Goal: Task Accomplishment & Management: Complete application form

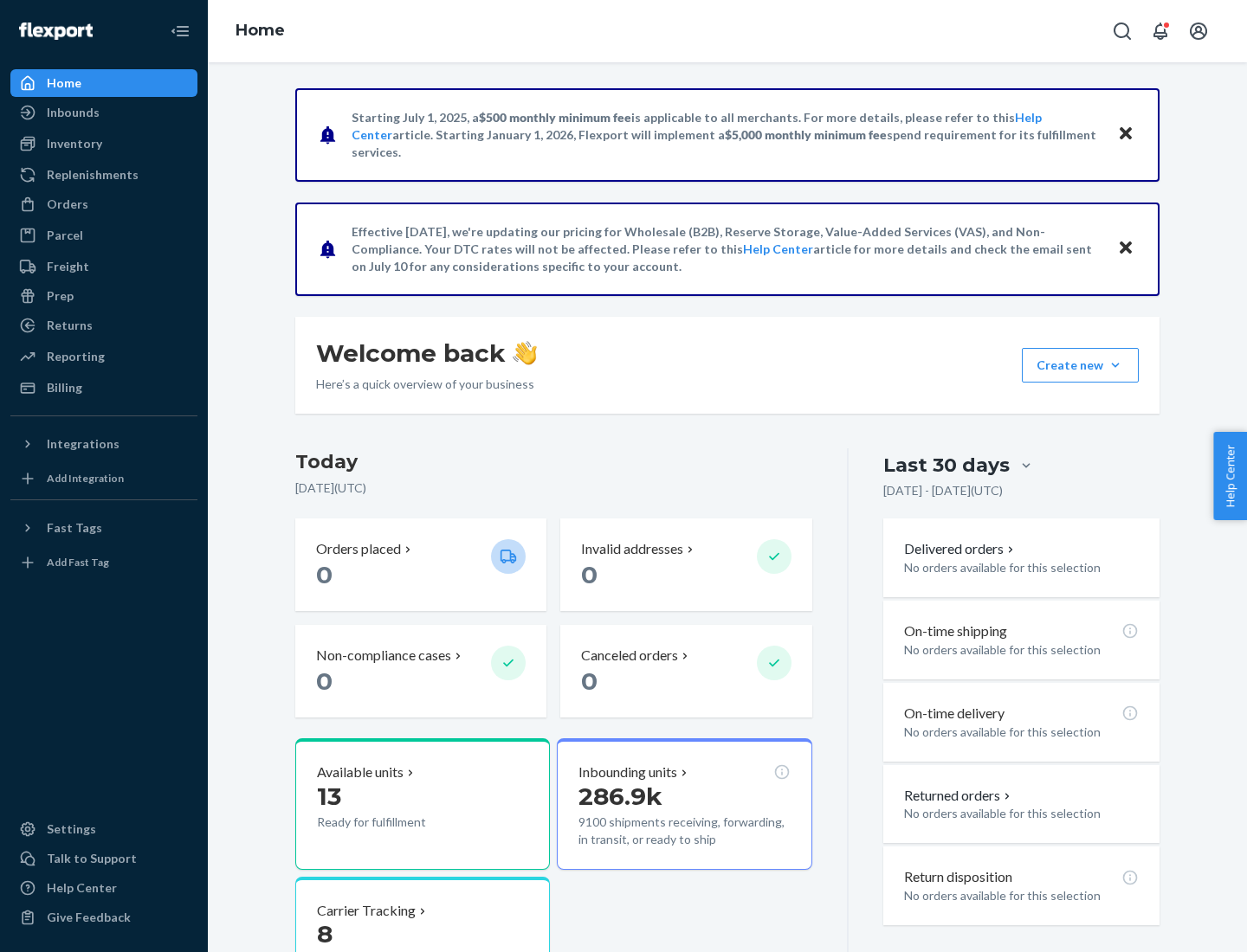
click at [1115, 365] on button "Create new Create new inbound Create new order Create new product" at bounding box center [1080, 365] width 117 height 34
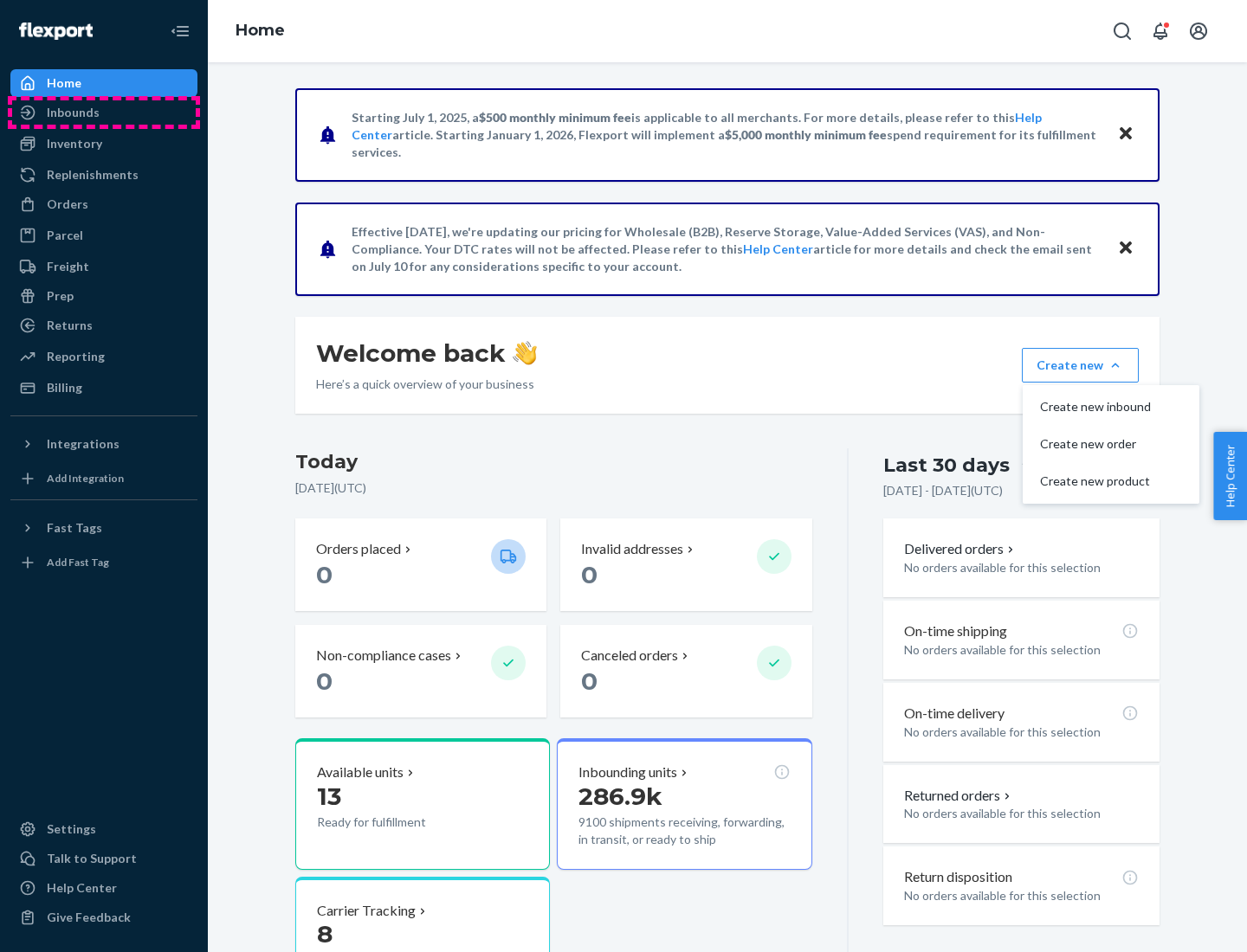
click at [104, 113] on div "Inbounds" at bounding box center [104, 112] width 184 height 24
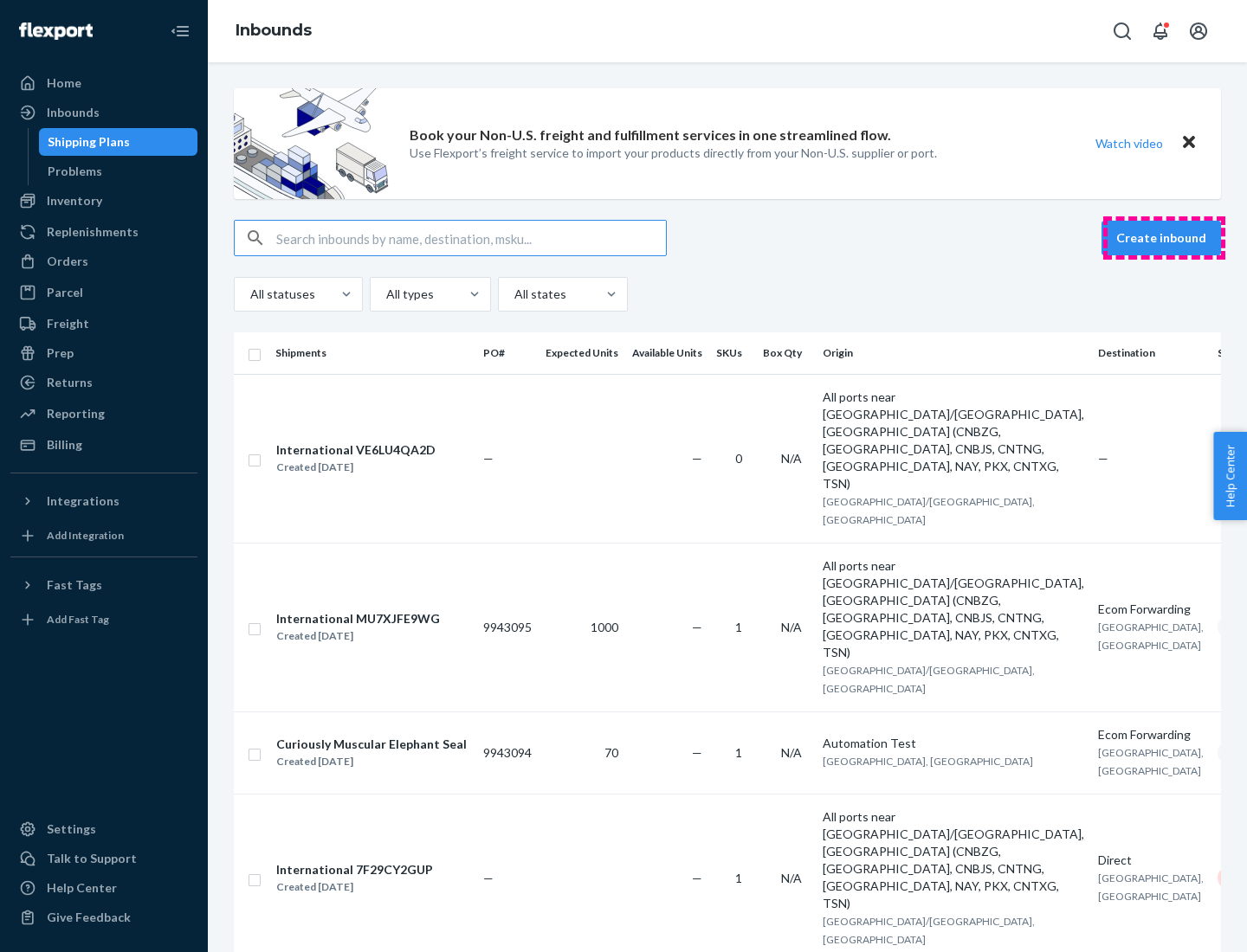
click at [1164, 238] on button "Create inbound" at bounding box center [1161, 238] width 120 height 34
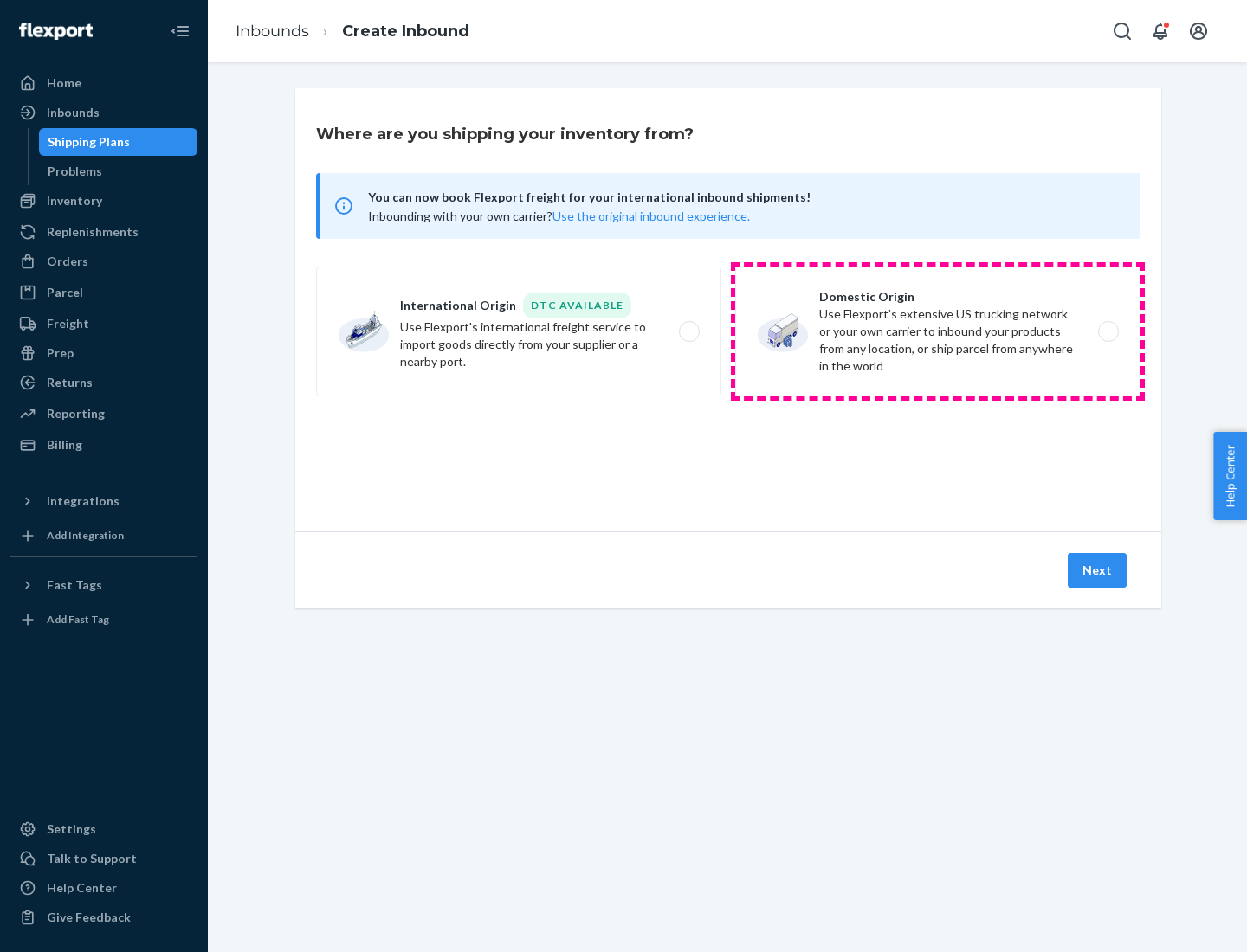
click at [938, 332] on label "Domestic Origin Use Flexport’s extensive US trucking network or your own carrie…" at bounding box center [937, 332] width 405 height 130
click at [1107, 332] on input "Domestic Origin Use Flexport’s extensive US trucking network or your own carrie…" at bounding box center [1113, 332] width 11 height 11
radio input "true"
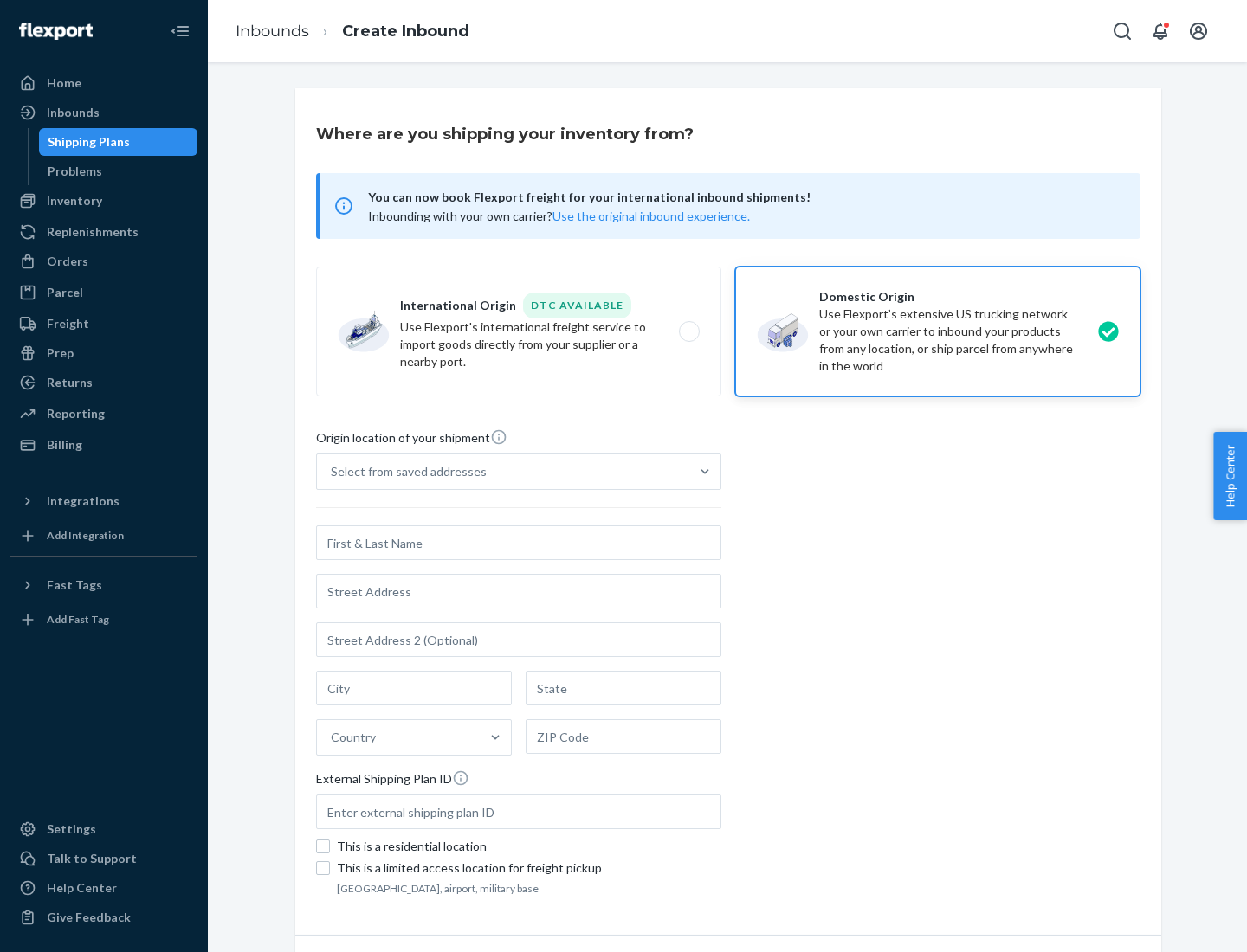
click at [404, 472] on div "Select from saved addresses" at bounding box center [409, 472] width 156 height 17
click at [332, 472] on input "Select from saved addresses" at bounding box center [332, 472] width 2 height 17
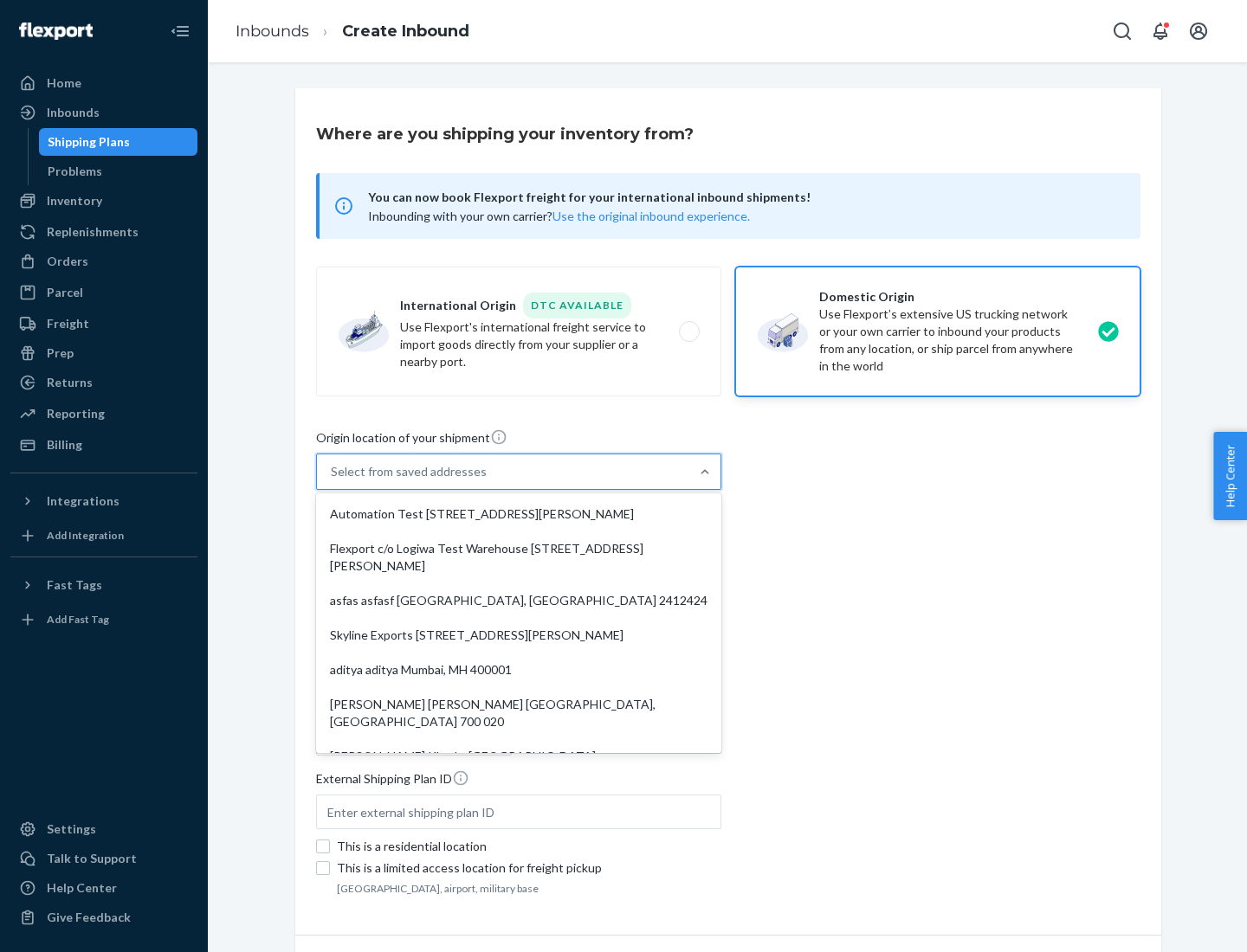
scroll to position [7, 0]
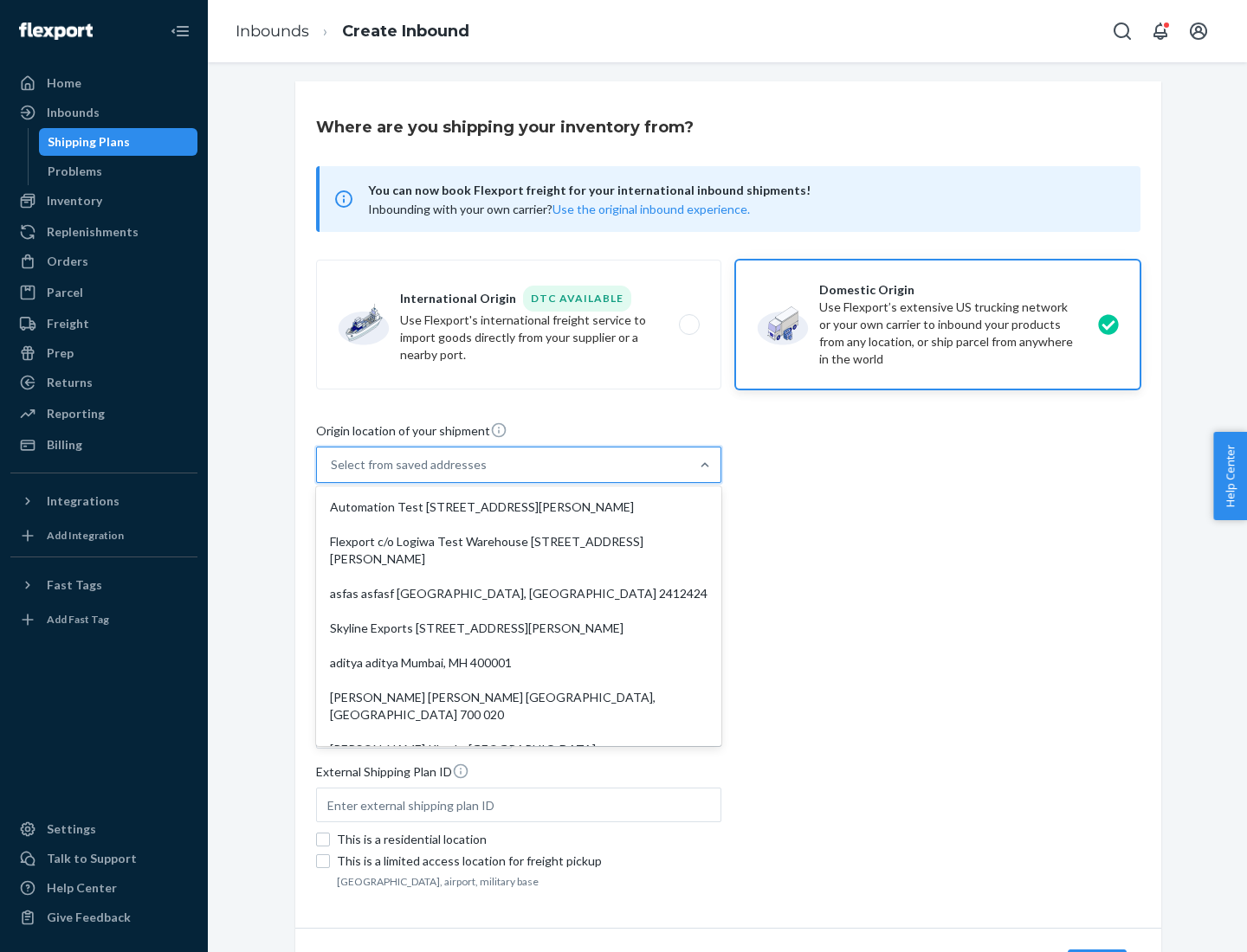
click at [519, 507] on div "Automation Test [STREET_ADDRESS][PERSON_NAME]" at bounding box center [519, 507] width 398 height 34
click at [332, 474] on input "option Automation Test [STREET_ADDRESS][PERSON_NAME]. 9 results available. Use …" at bounding box center [332, 465] width 2 height 17
type input "Automation Test"
type input "9th Floor"
type input "[GEOGRAPHIC_DATA]"
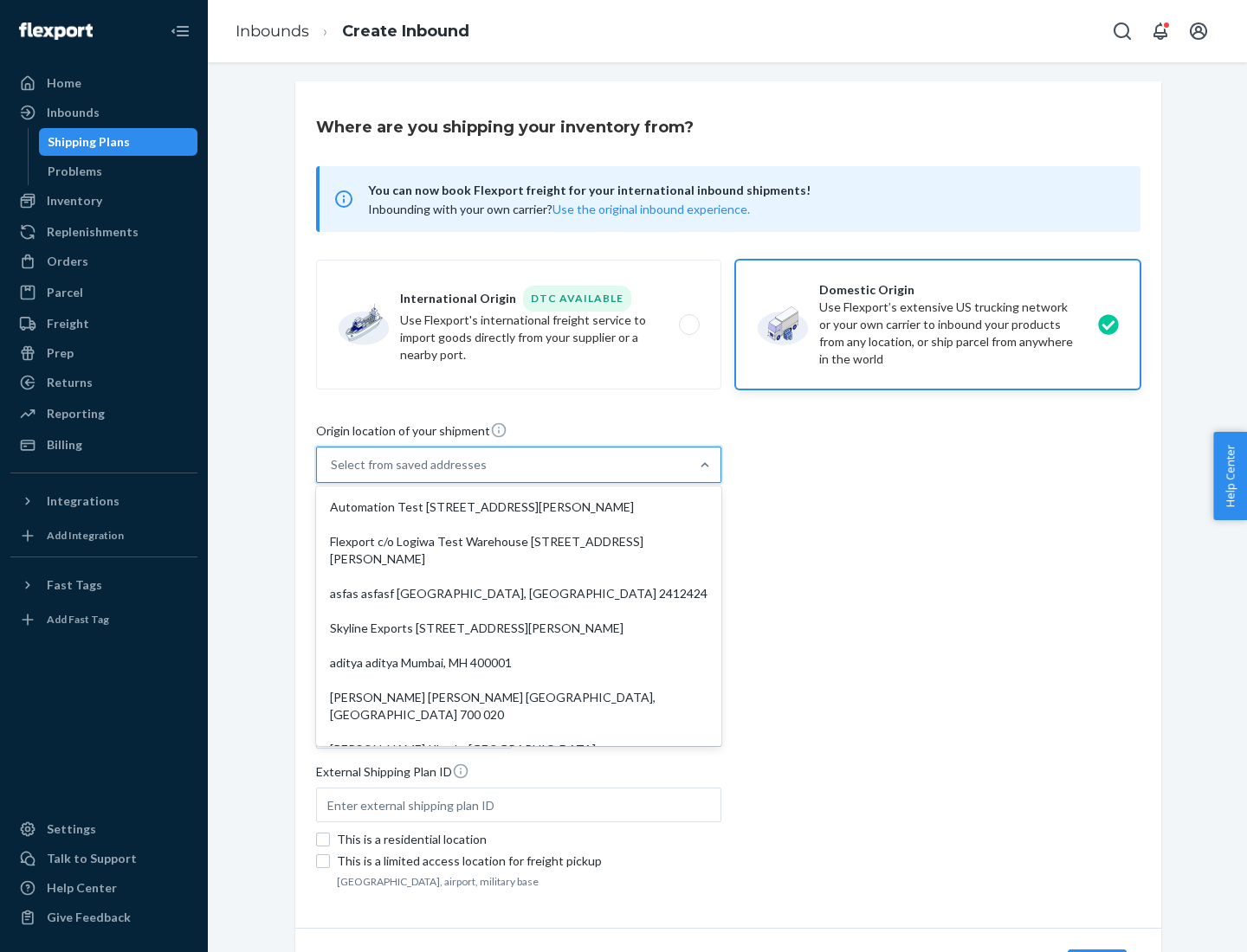
type input "CA"
type input "94104"
type input "[STREET_ADDRESS][PERSON_NAME]"
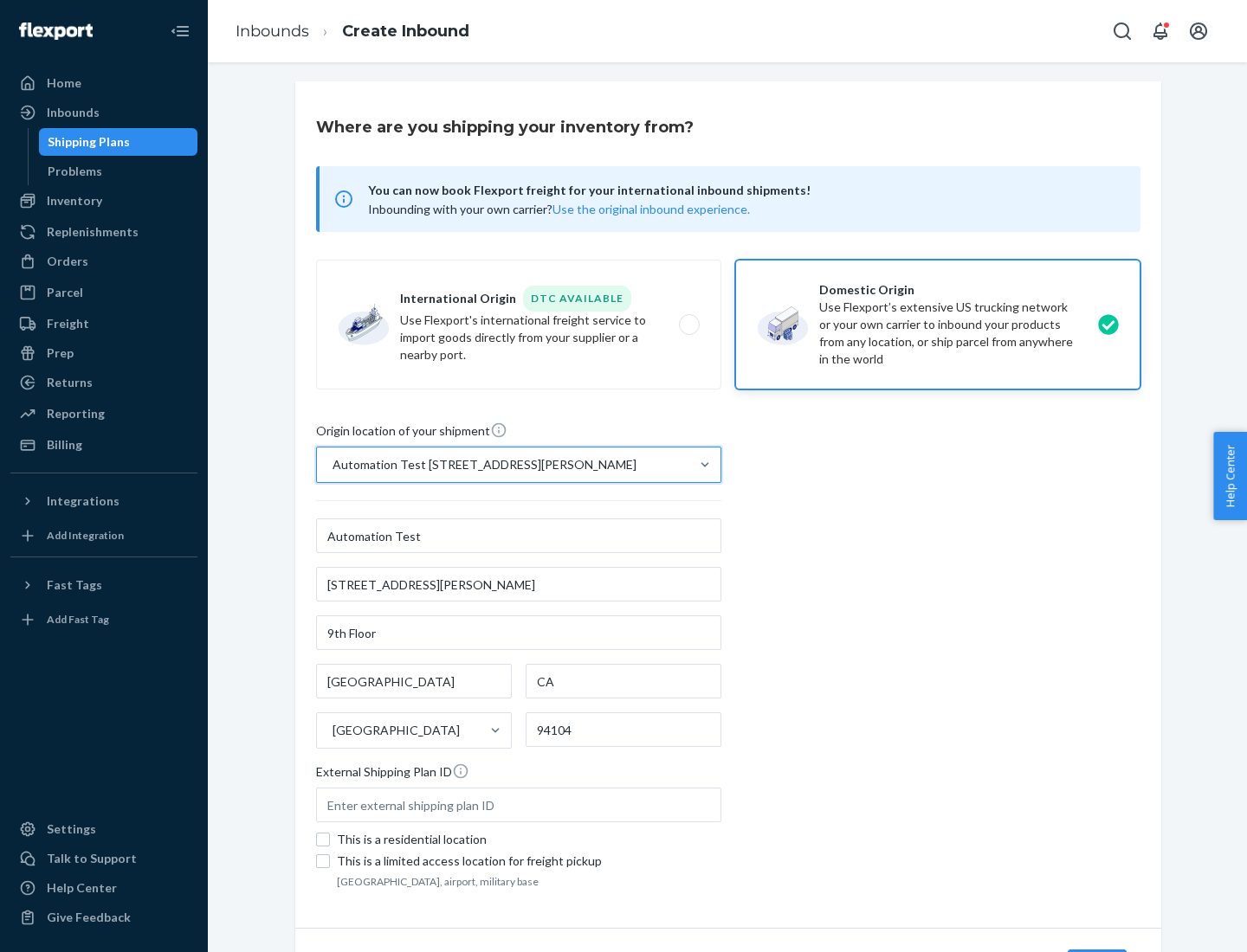
scroll to position [101, 0]
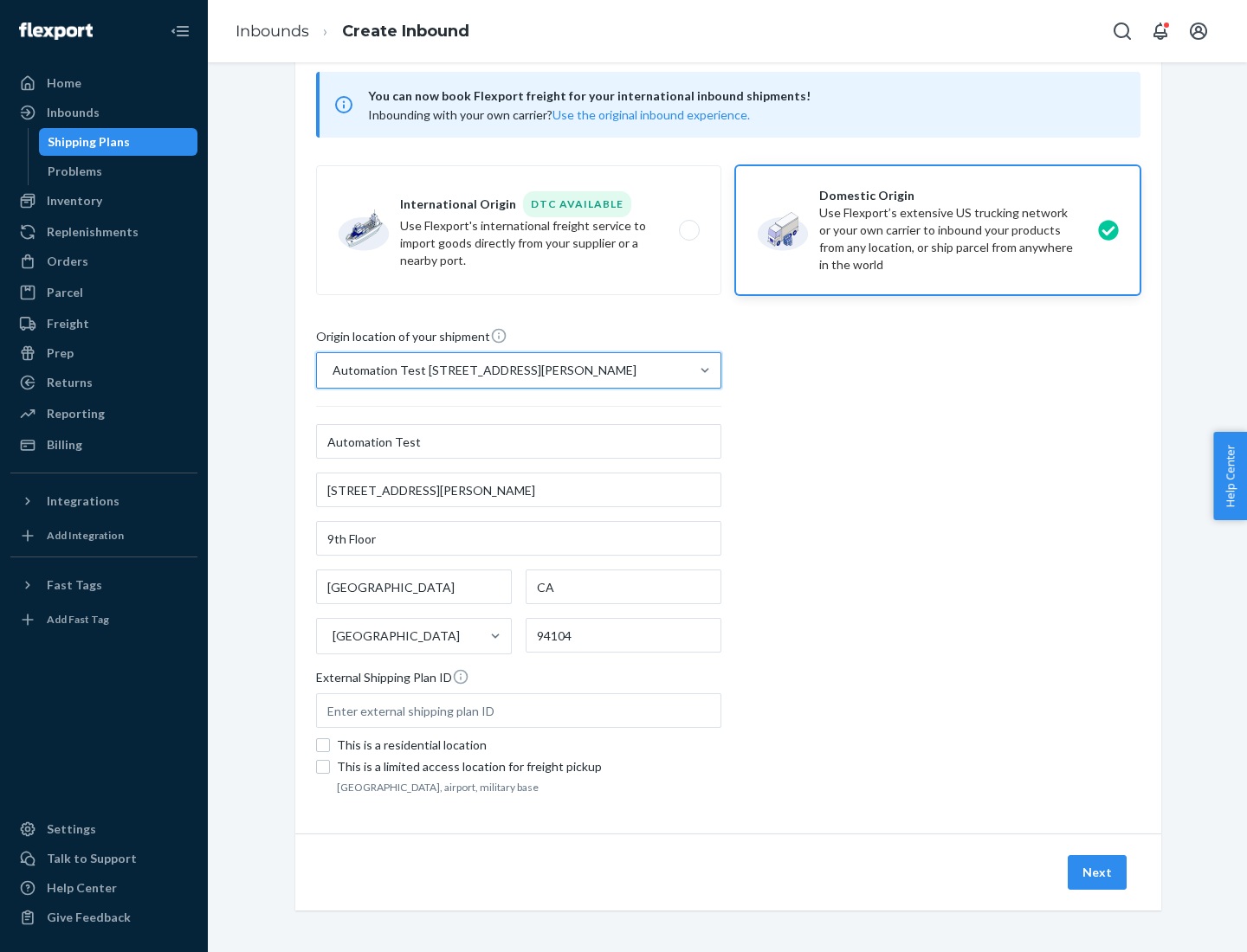
click at [1098, 873] on button "Next" at bounding box center [1097, 873] width 59 height 34
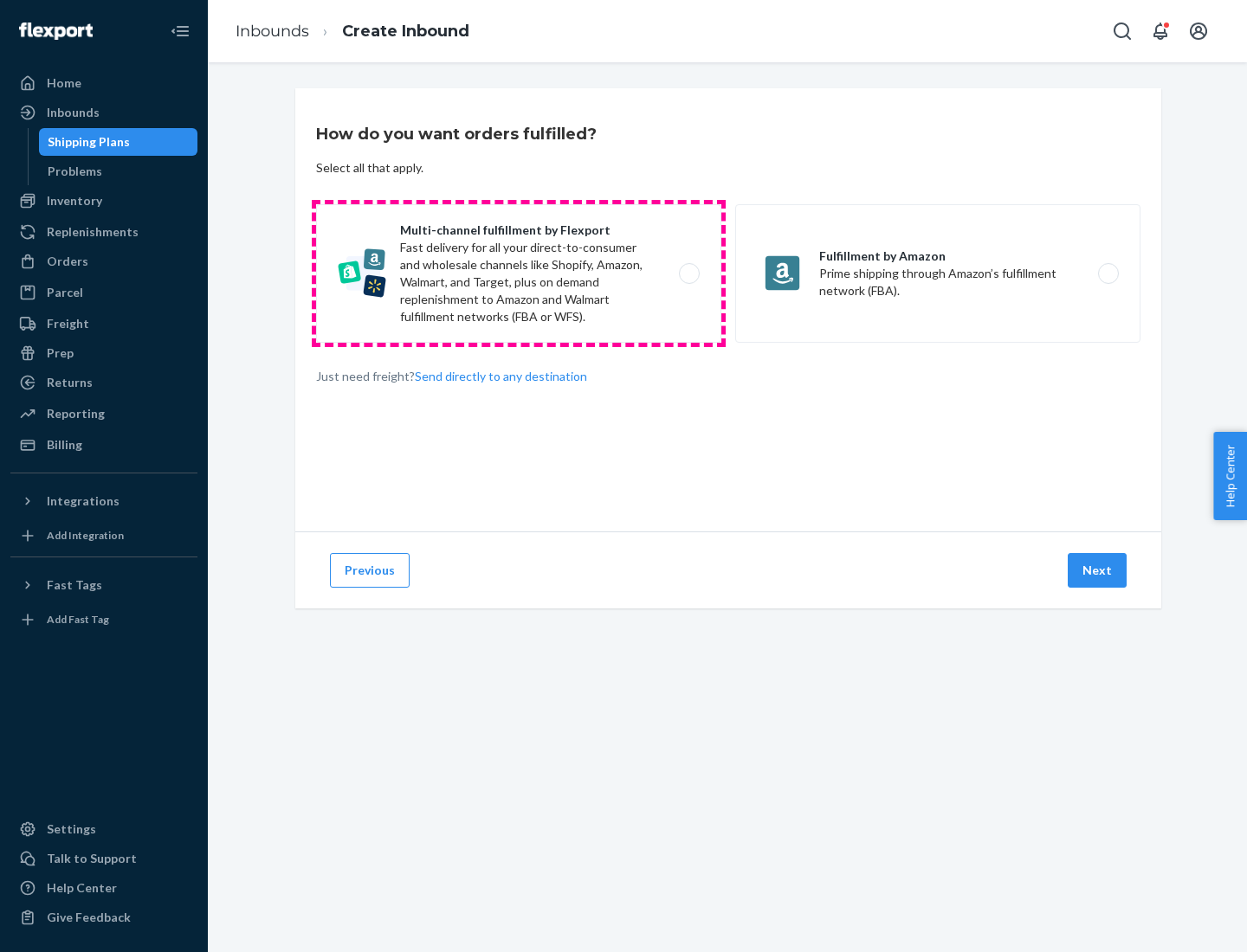
click at [519, 274] on label "Multi-channel fulfillment by Flexport Fast delivery for all your direct-to-cons…" at bounding box center [518, 274] width 405 height 139
click at [688, 274] on input "Multi-channel fulfillment by Flexport Fast delivery for all your direct-to-cons…" at bounding box center [694, 274] width 11 height 11
radio input "true"
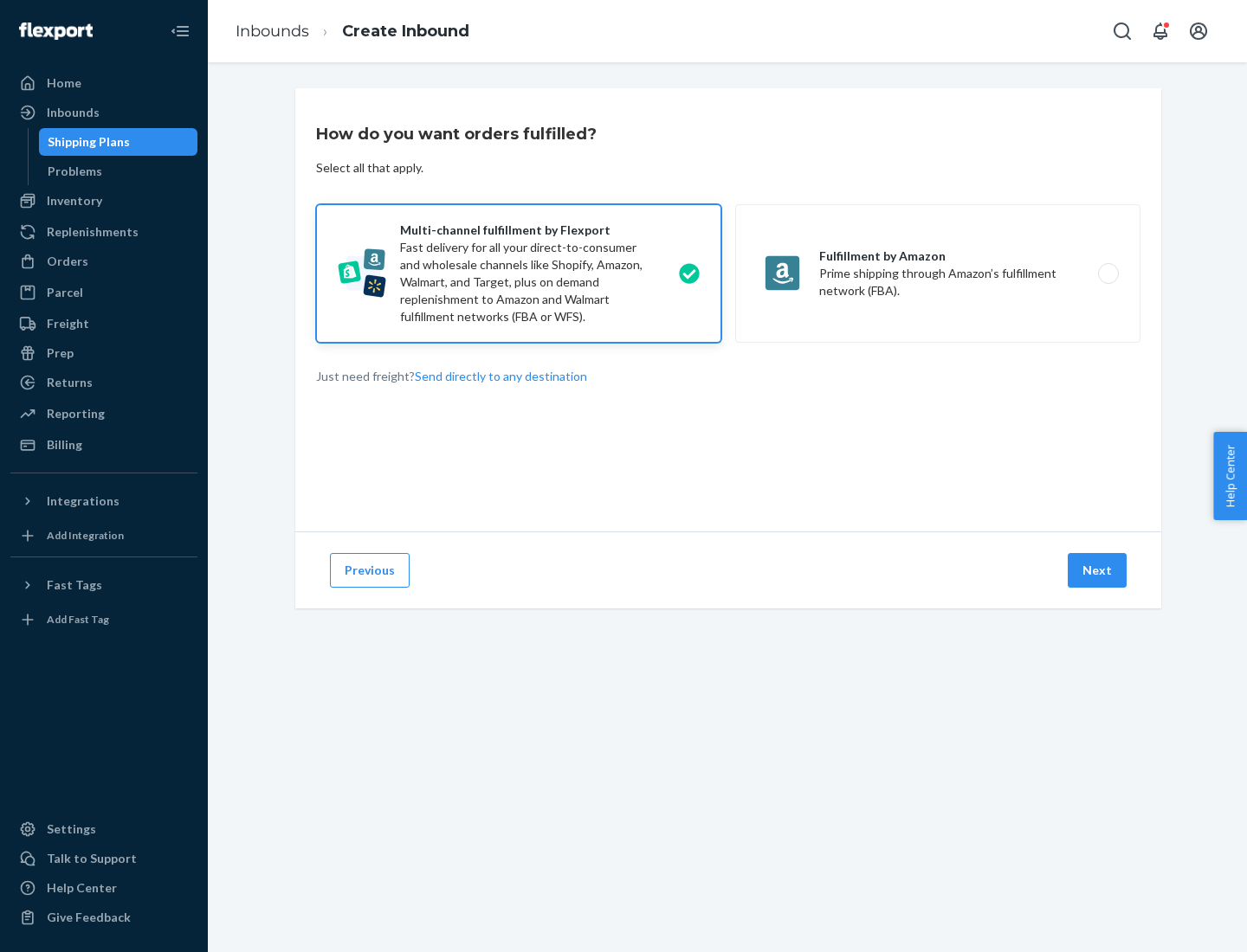
click at [1098, 570] on button "Next" at bounding box center [1097, 570] width 59 height 34
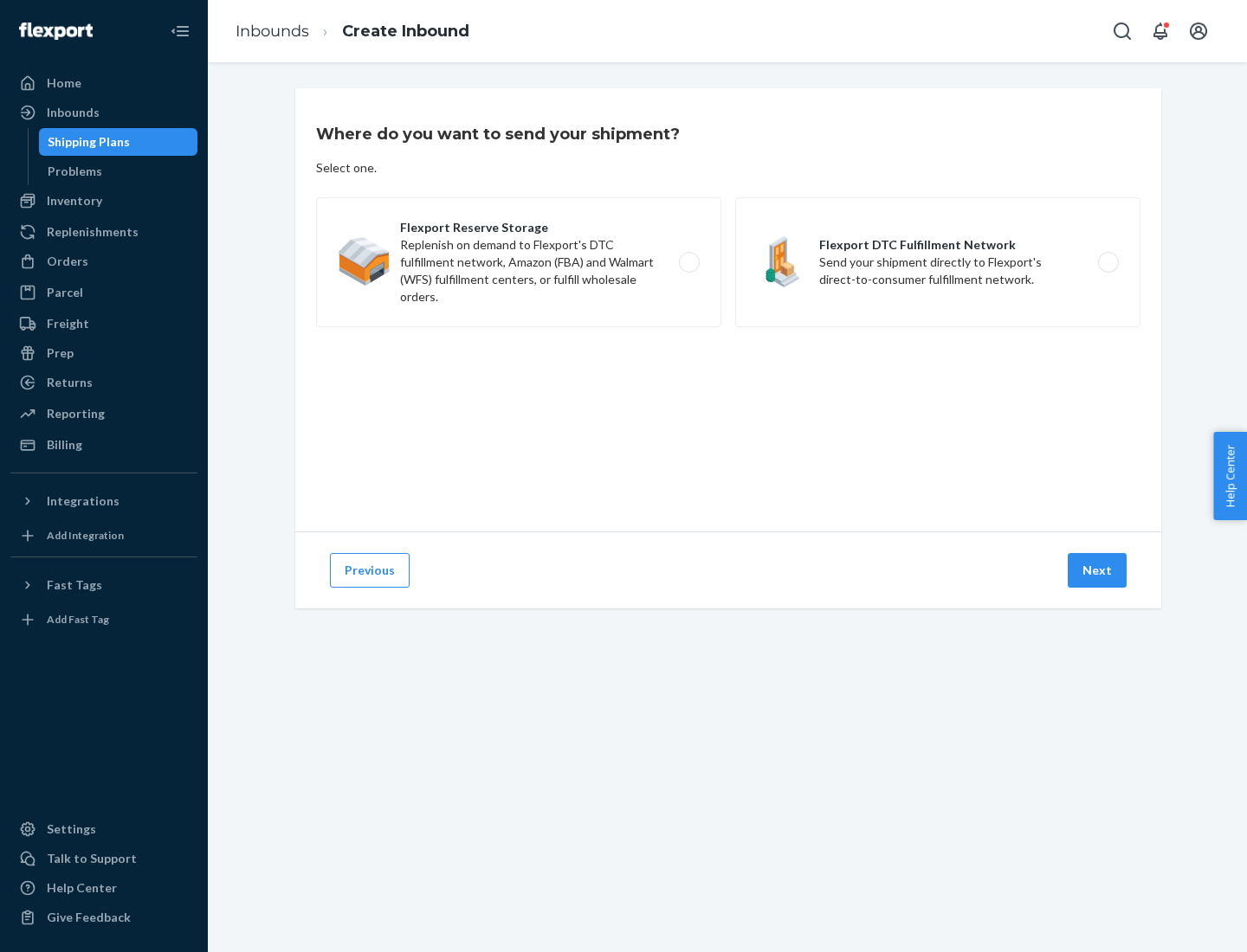
click at [938, 262] on label "Flexport DTC Fulfillment Network Send your shipment directly to Flexport's dire…" at bounding box center [937, 262] width 405 height 130
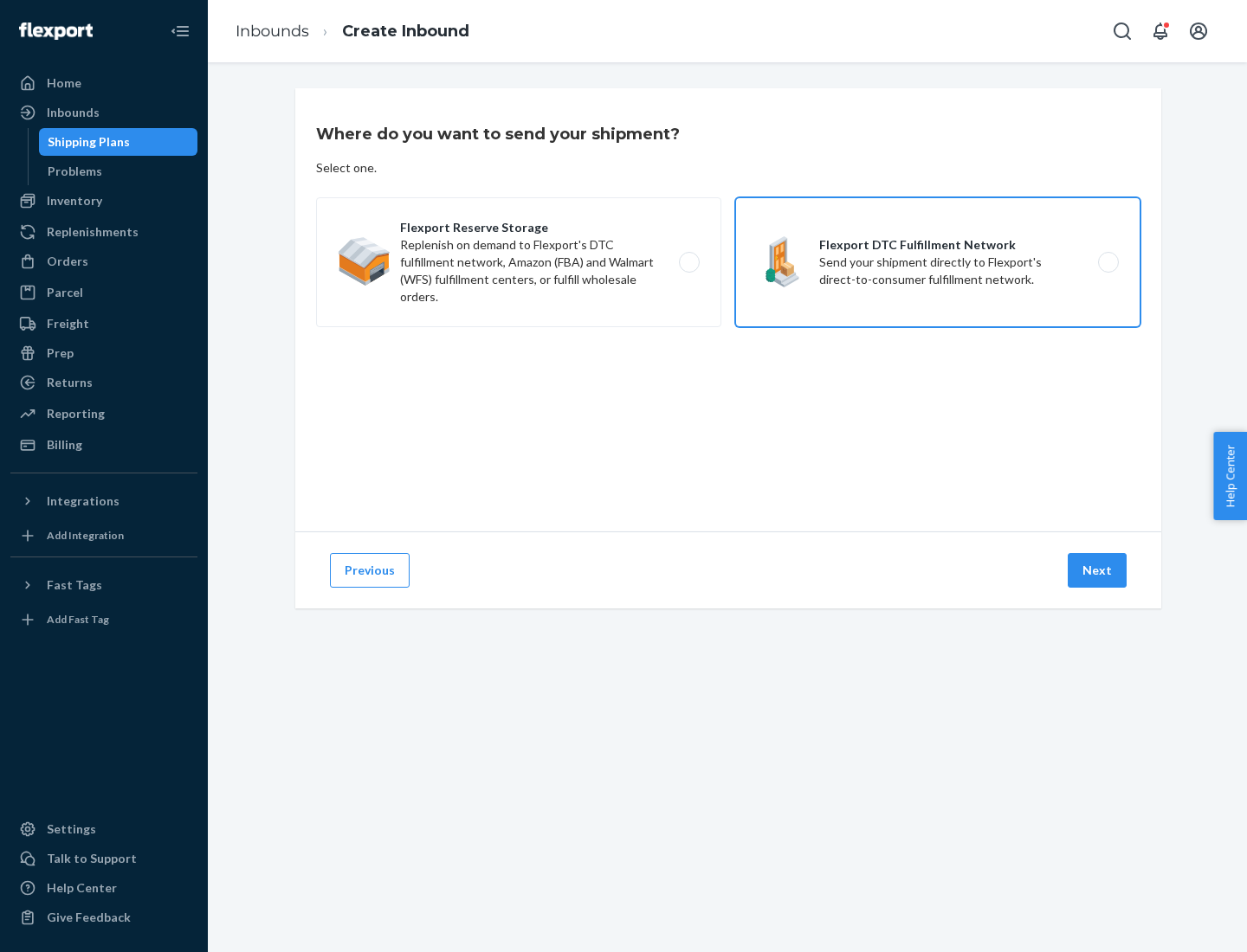
click at [1107, 262] on input "Flexport DTC Fulfillment Network Send your shipment directly to Flexport's dire…" at bounding box center [1113, 263] width 11 height 11
radio input "true"
click at [1098, 570] on button "Next" at bounding box center [1097, 570] width 59 height 34
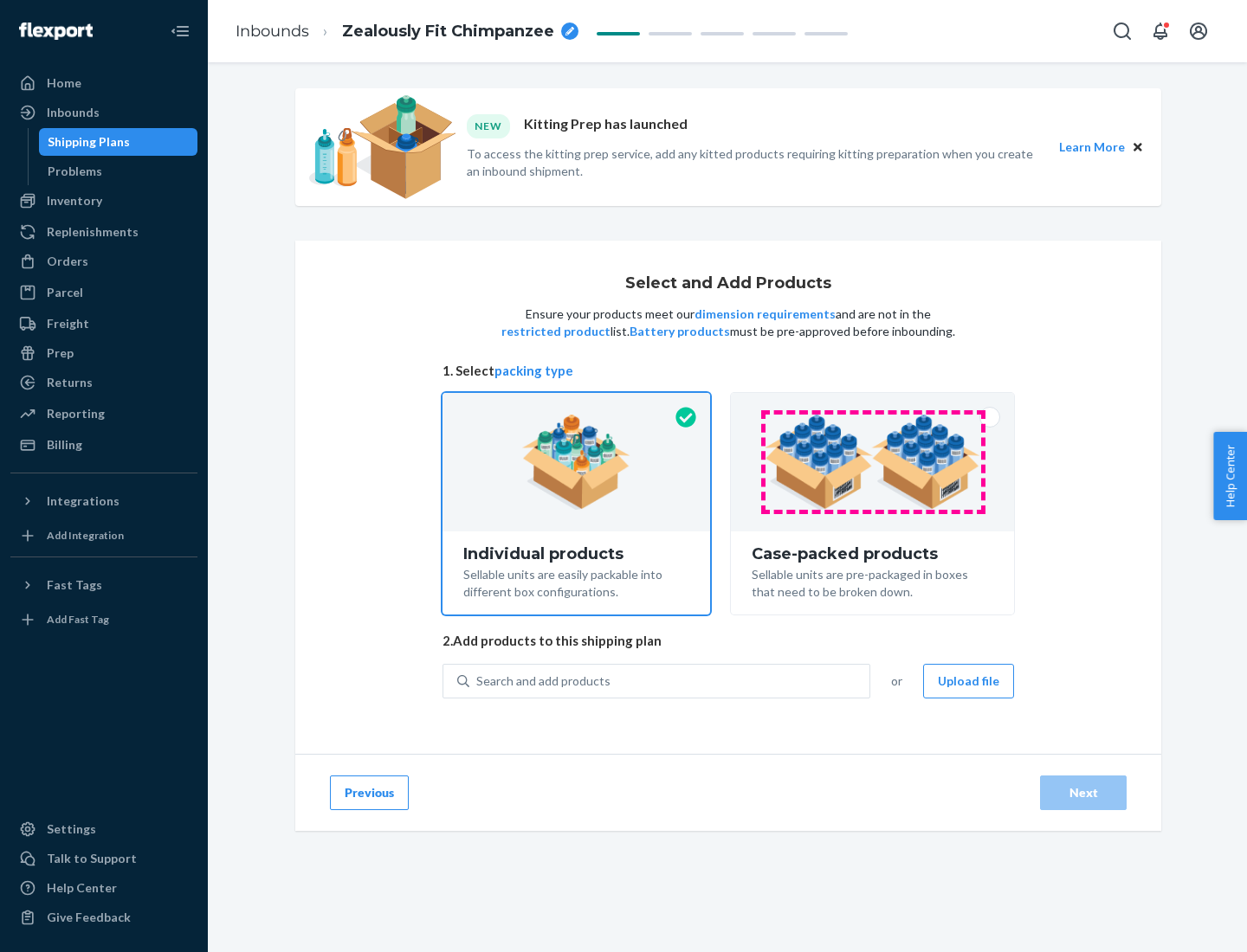
click at [873, 462] on img at bounding box center [872, 462] width 215 height 96
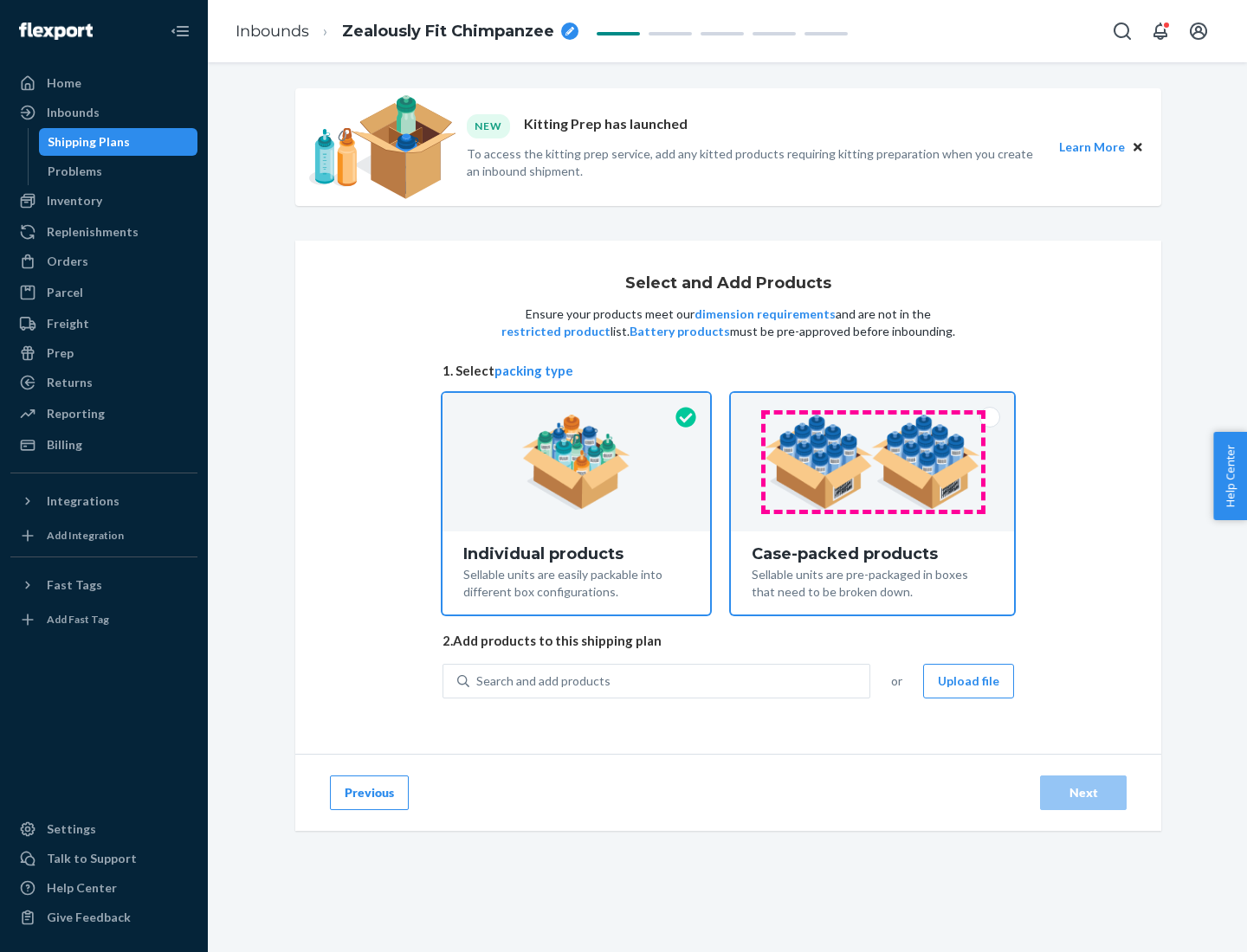
click at [873, 404] on input "Case-packed products Sellable units are pre-packaged in boxes that need to be b…" at bounding box center [873, 399] width 11 height 11
radio input "true"
radio input "false"
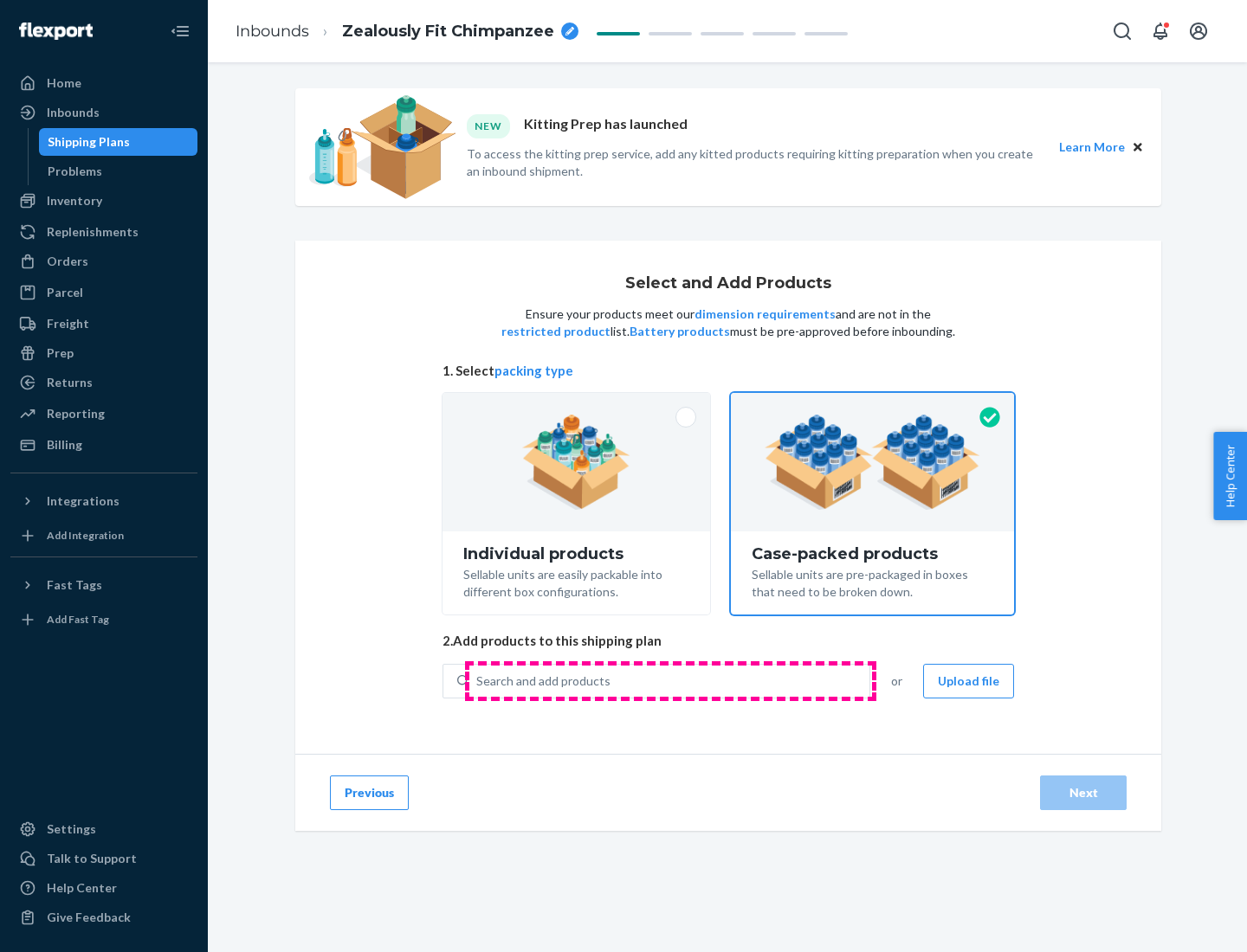
click at [670, 680] on div "Search and add products" at bounding box center [669, 681] width 400 height 32
click at [478, 680] on input "Search and add products" at bounding box center [478, 681] width 2 height 17
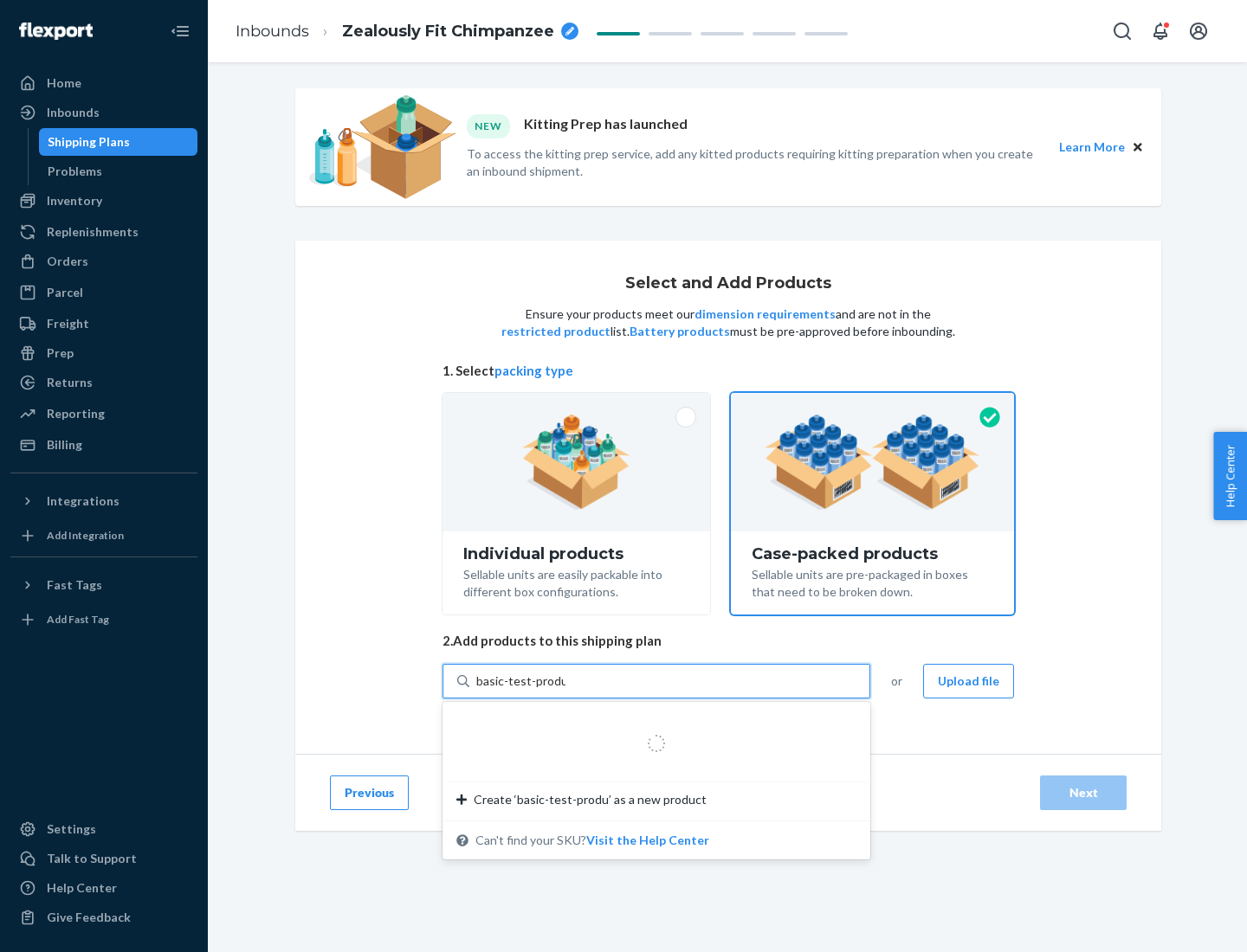
type input "basic-test-product-1"
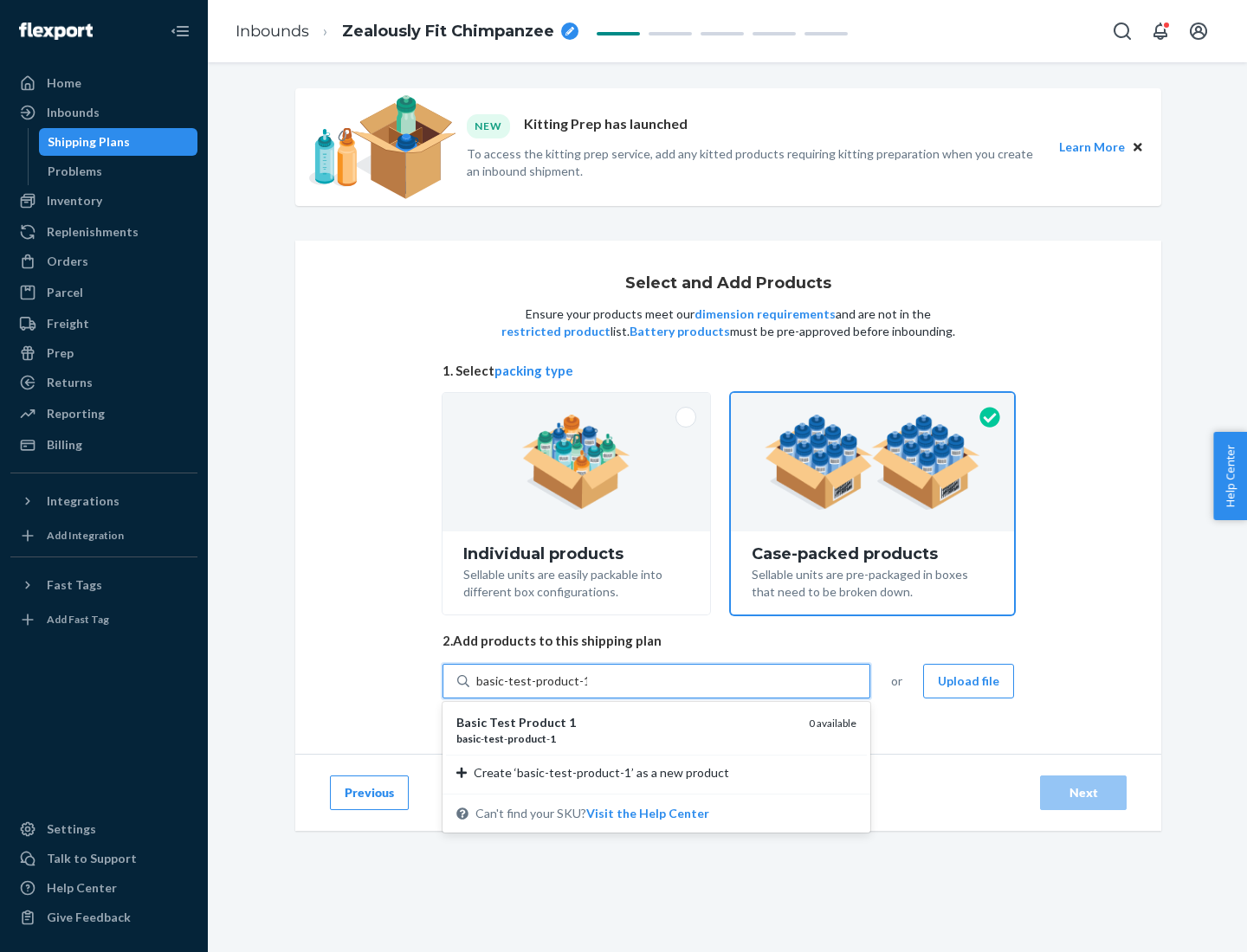
click at [626, 739] on div "basic - test - product - 1" at bounding box center [626, 738] width 339 height 14
click at [587, 690] on input "basic-test-product-1" at bounding box center [532, 681] width 111 height 17
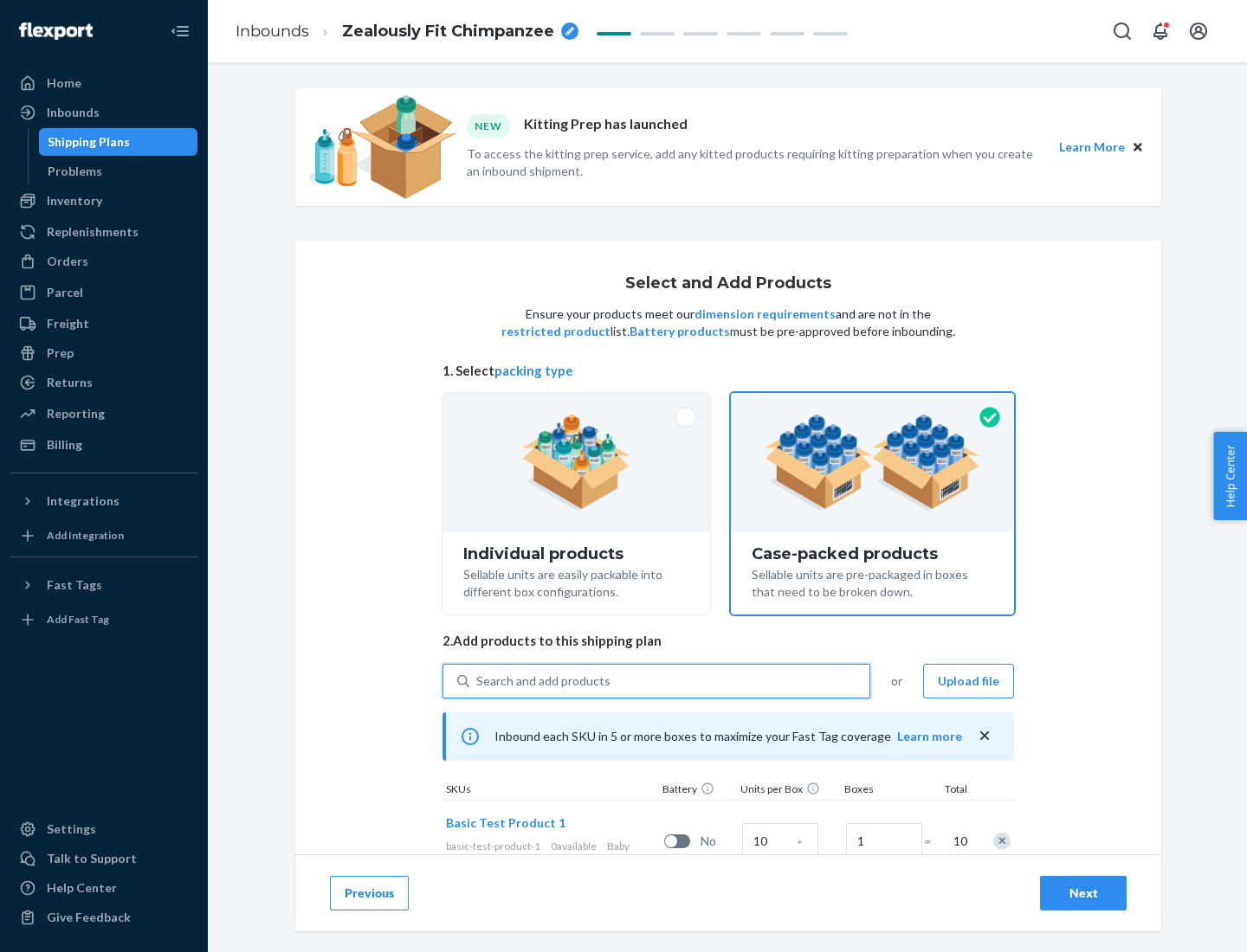
scroll to position [62, 0]
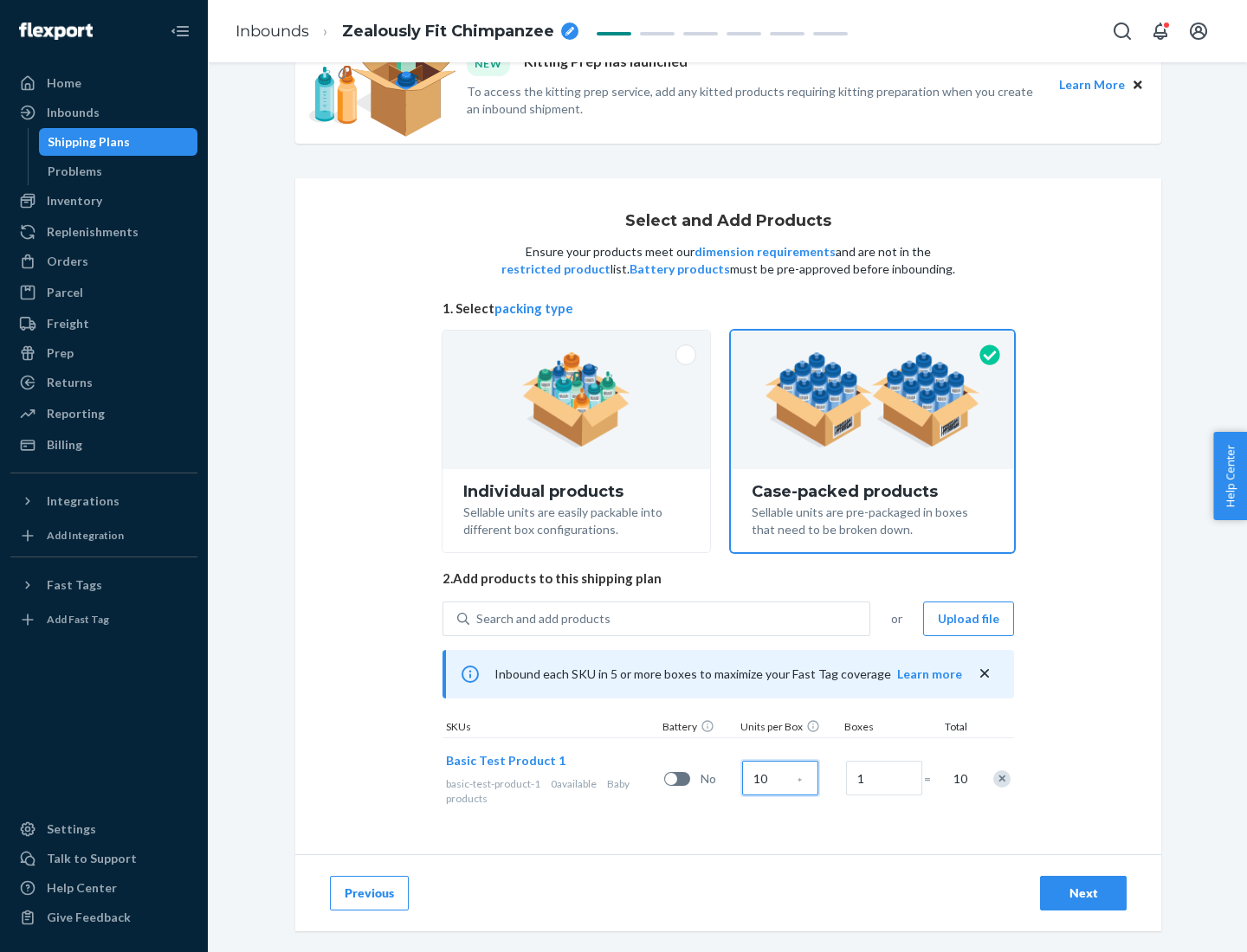
type input "10"
type input "7"
click at [1083, 894] on div "Next" at bounding box center [1083, 894] width 57 height 17
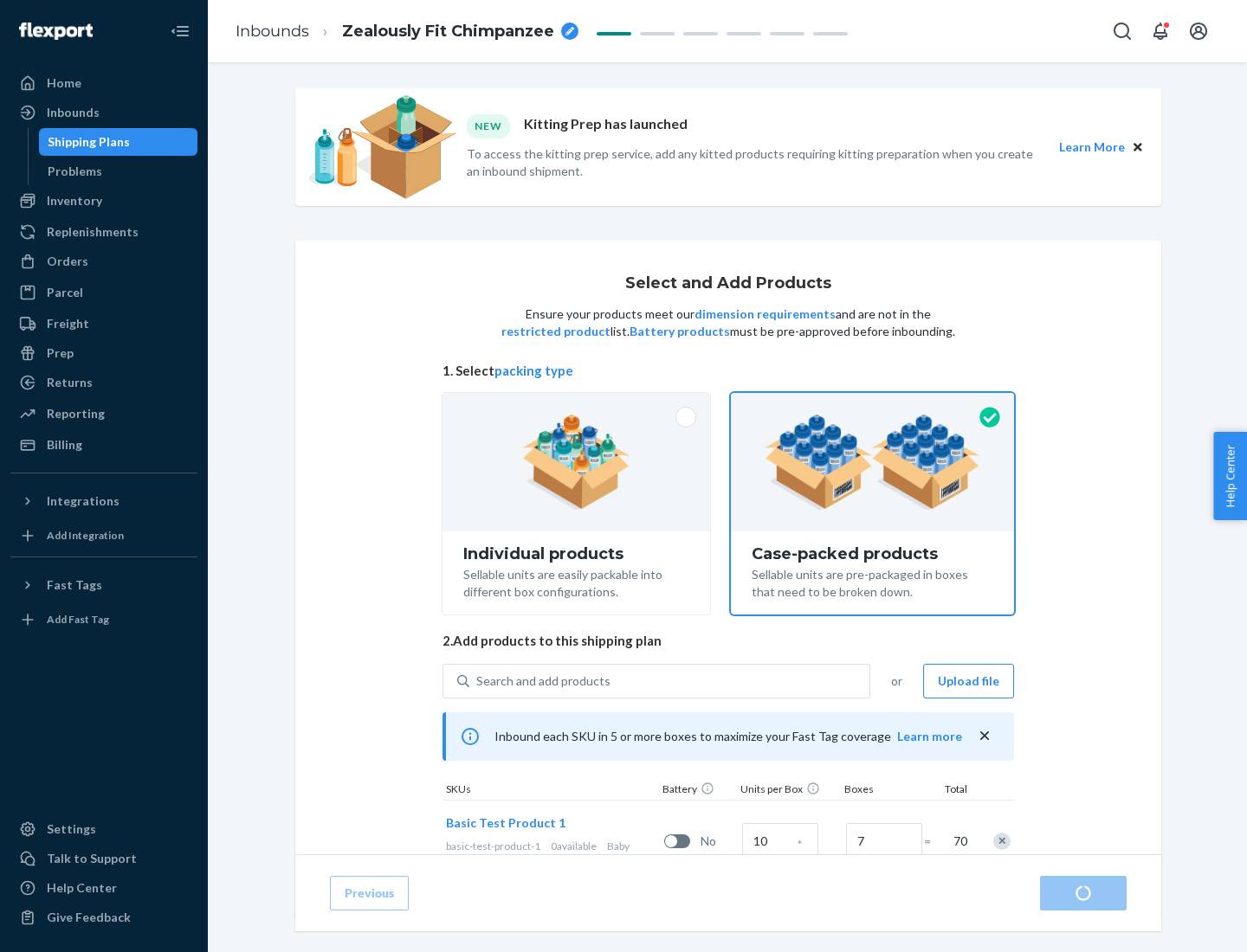
radio input "true"
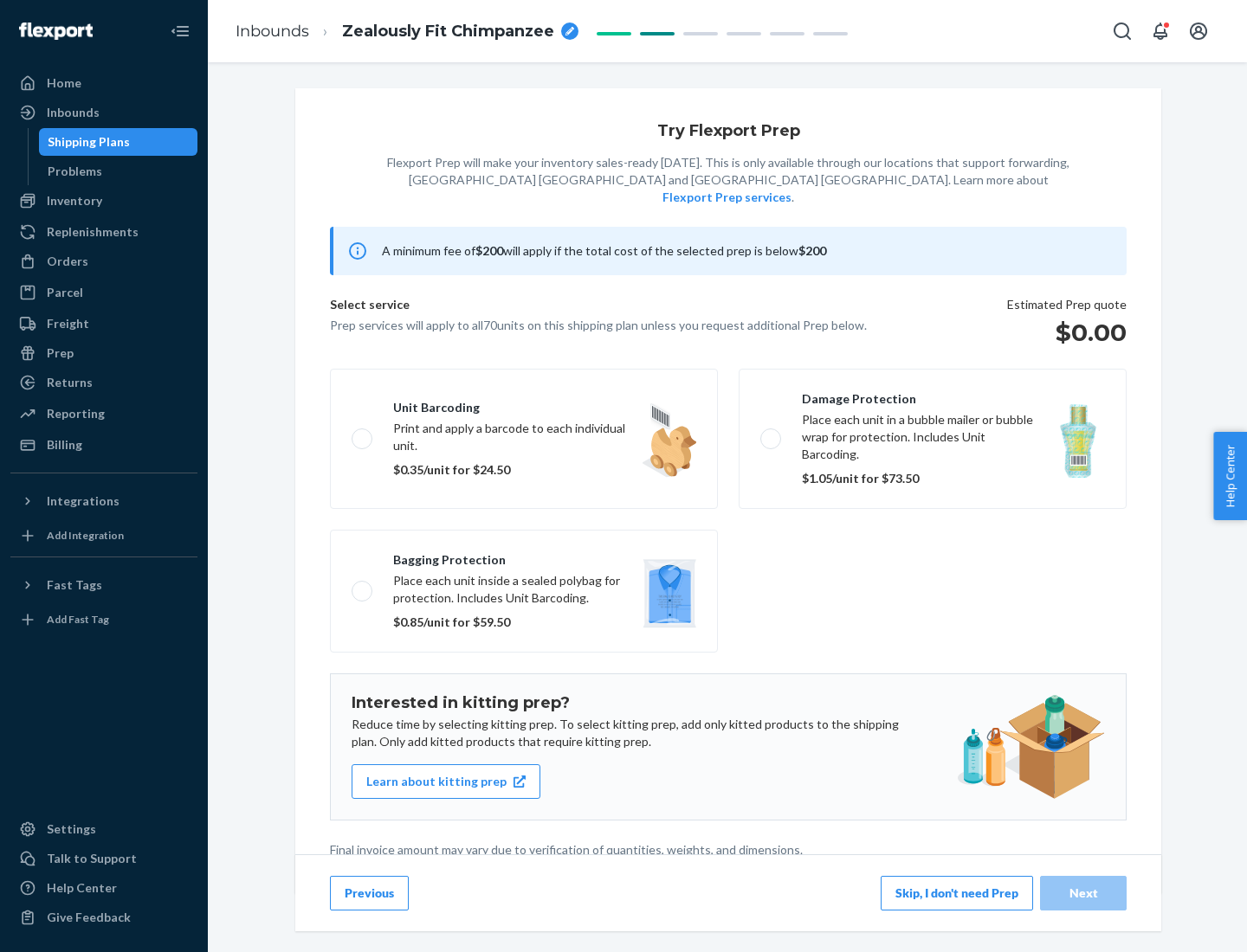
scroll to position [5, 0]
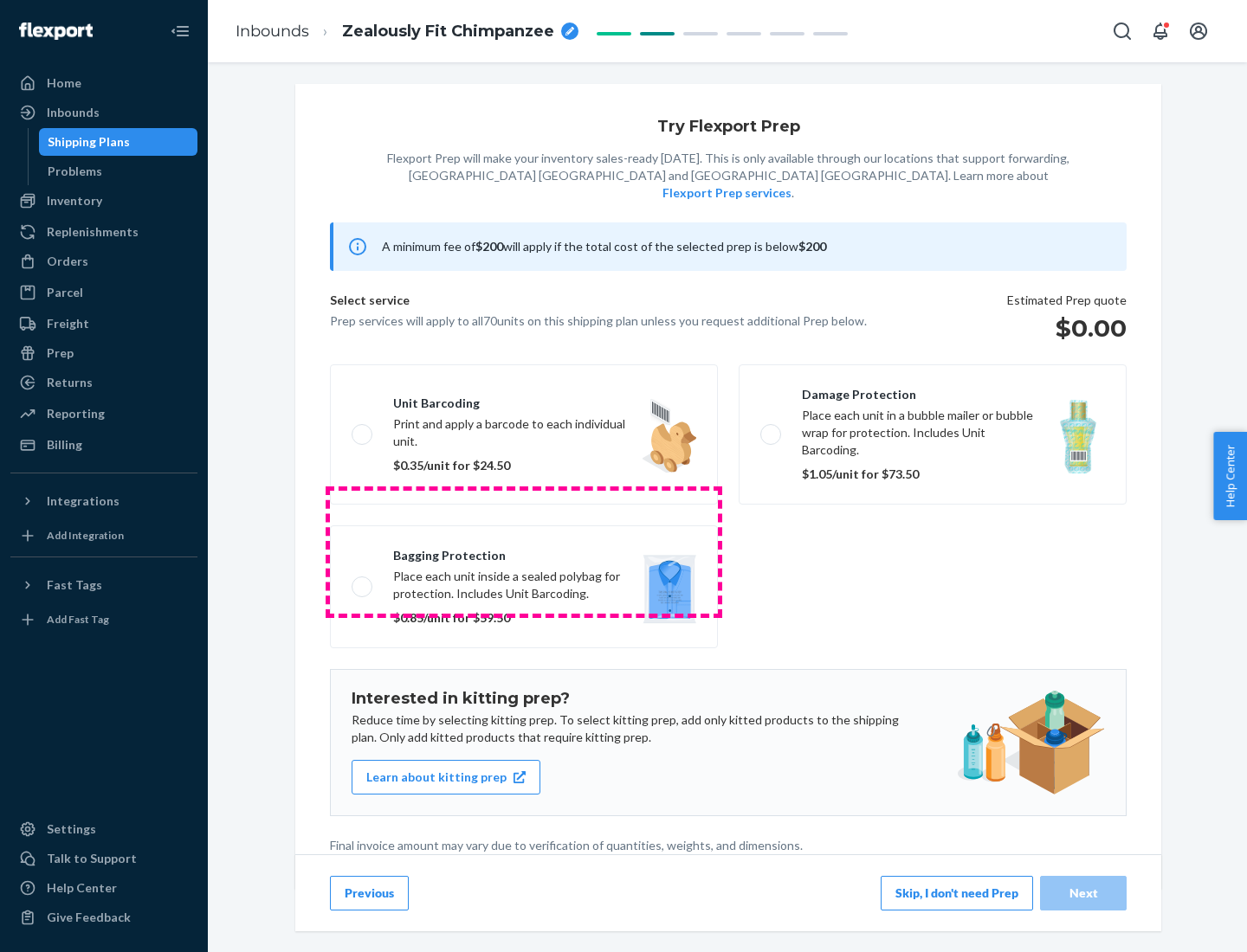
click at [523, 551] on label "Bagging protection Place each unit inside a sealed polybag for protection. Incl…" at bounding box center [523, 587] width 388 height 122
click at [363, 581] on input "Bagging protection Place each unit inside a sealed polybag for protection. Incl…" at bounding box center [357, 587] width 11 height 11
checkbox input "true"
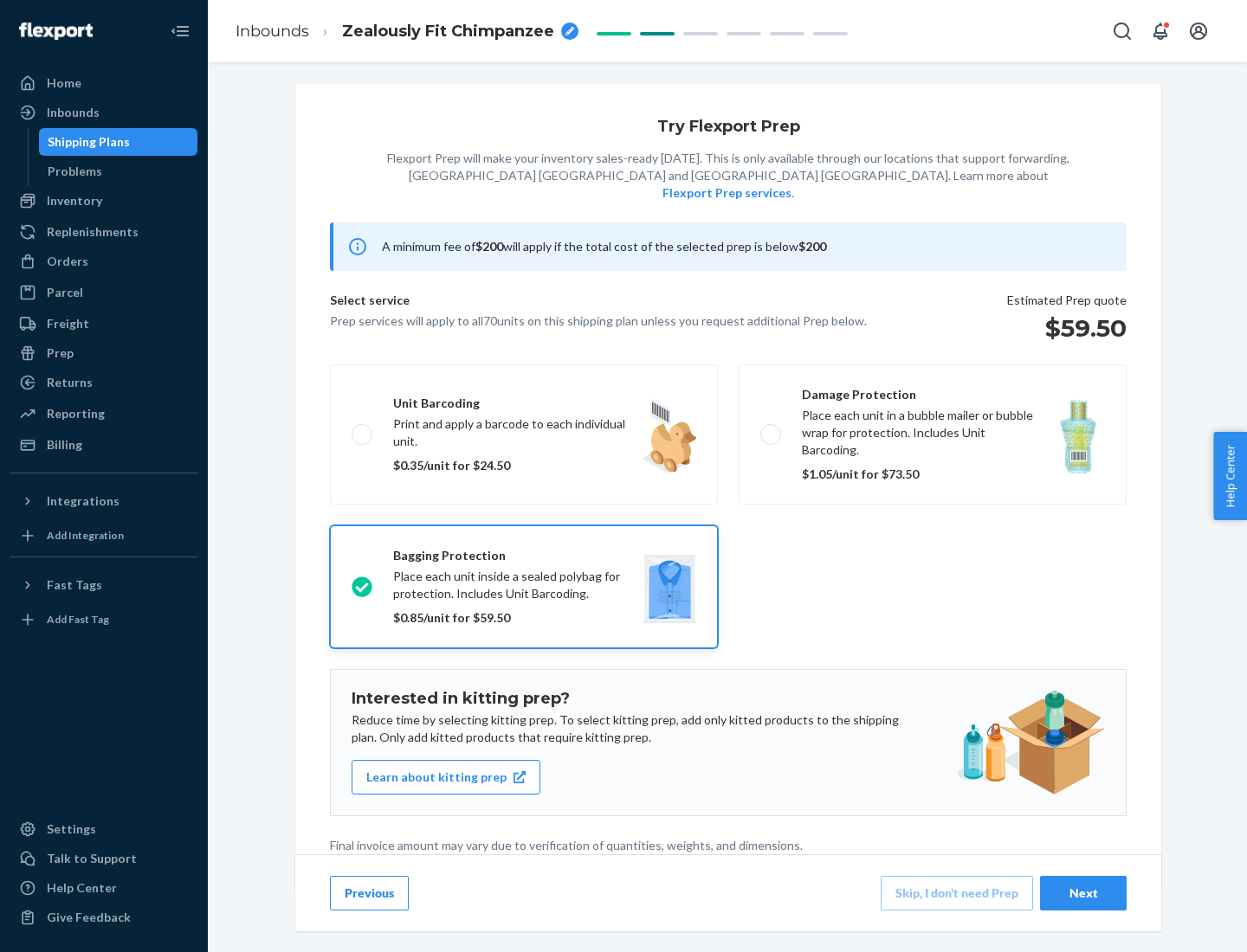
click at [1083, 893] on div "Next" at bounding box center [1083, 894] width 57 height 17
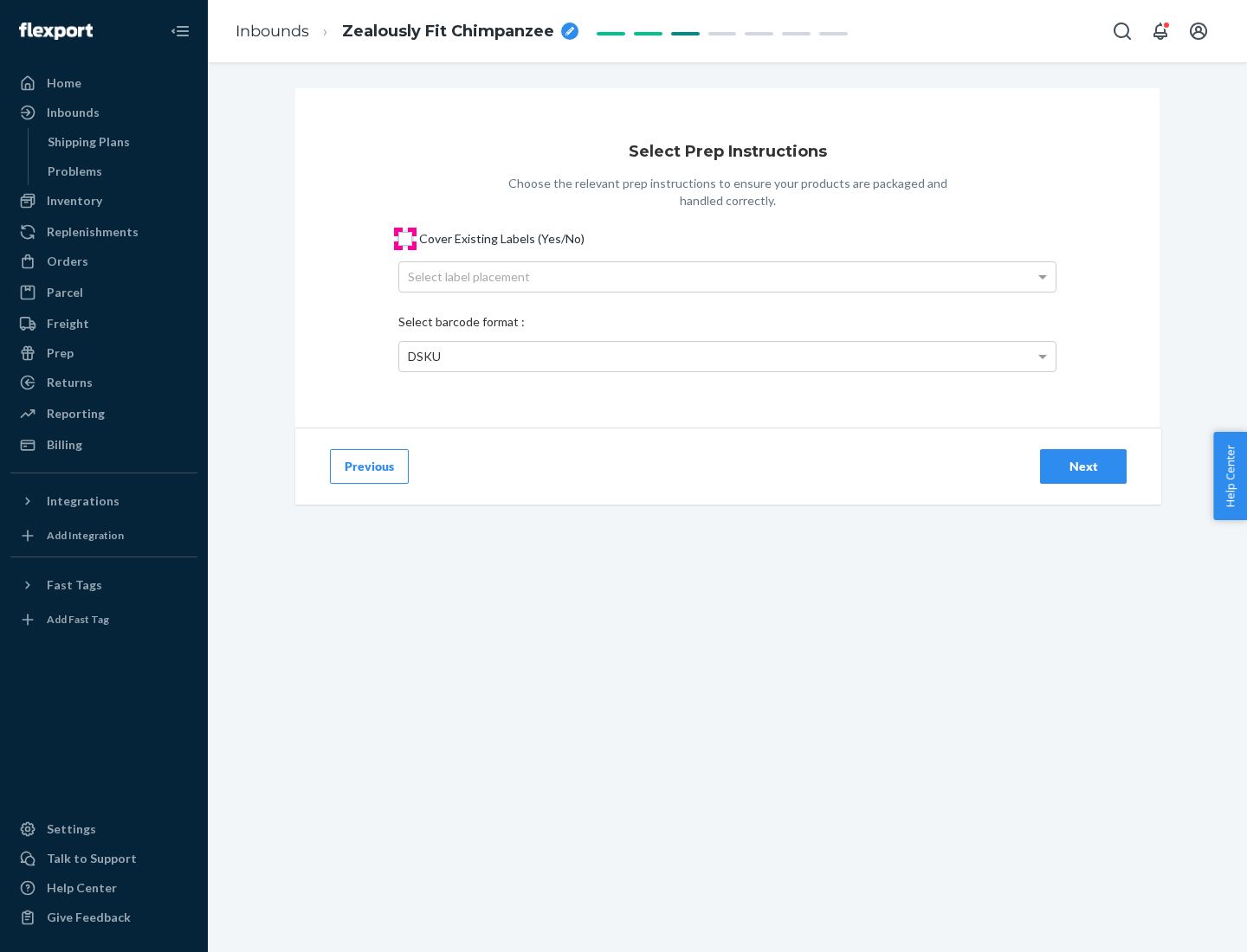
click at [405, 238] on input "Cover Existing Labels (Yes/No)" at bounding box center [405, 238] width 13 height 13
checkbox input "true"
click at [727, 277] on div "Select label placement" at bounding box center [727, 277] width 657 height 30
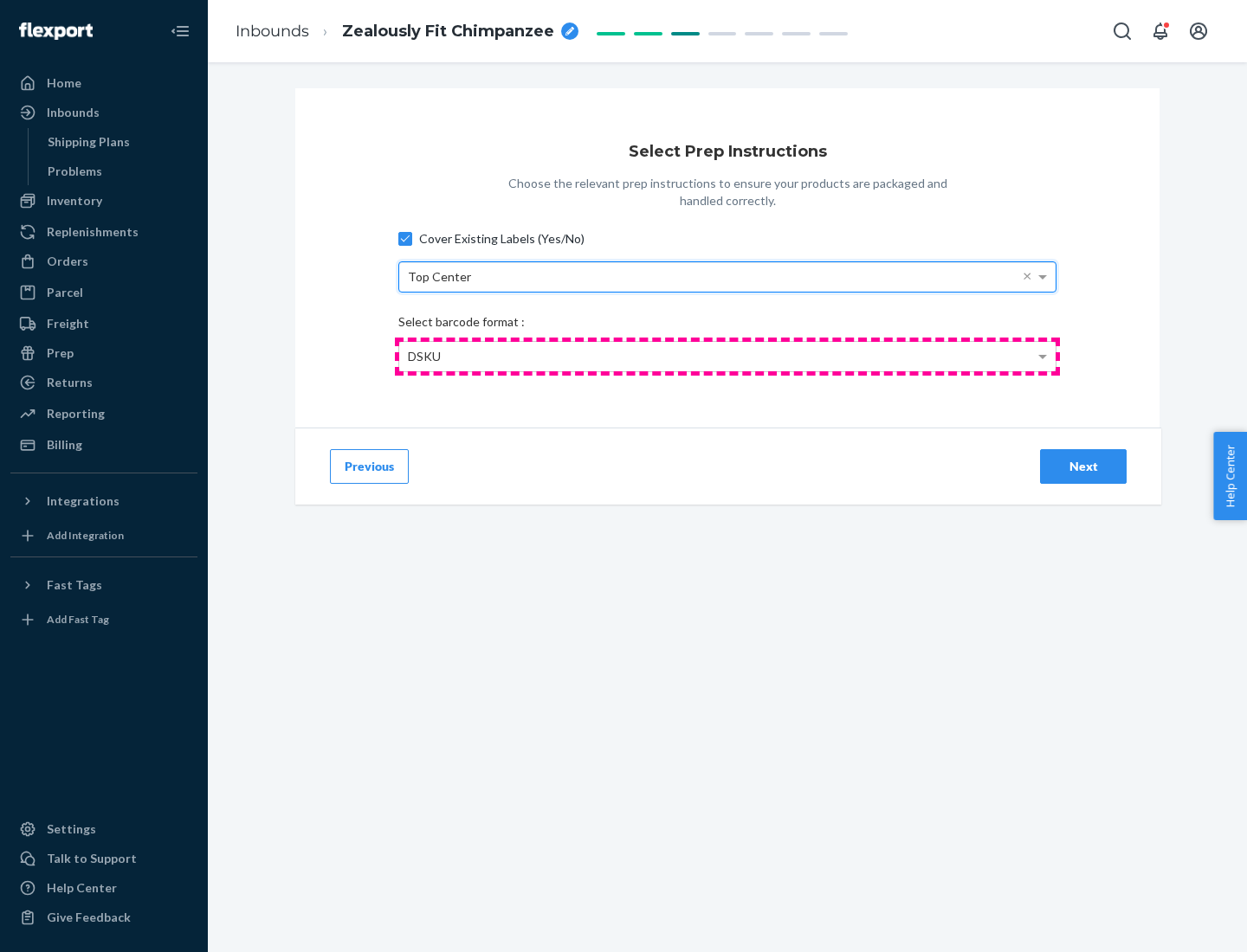
click at [727, 356] on div "DSKU" at bounding box center [727, 356] width 657 height 30
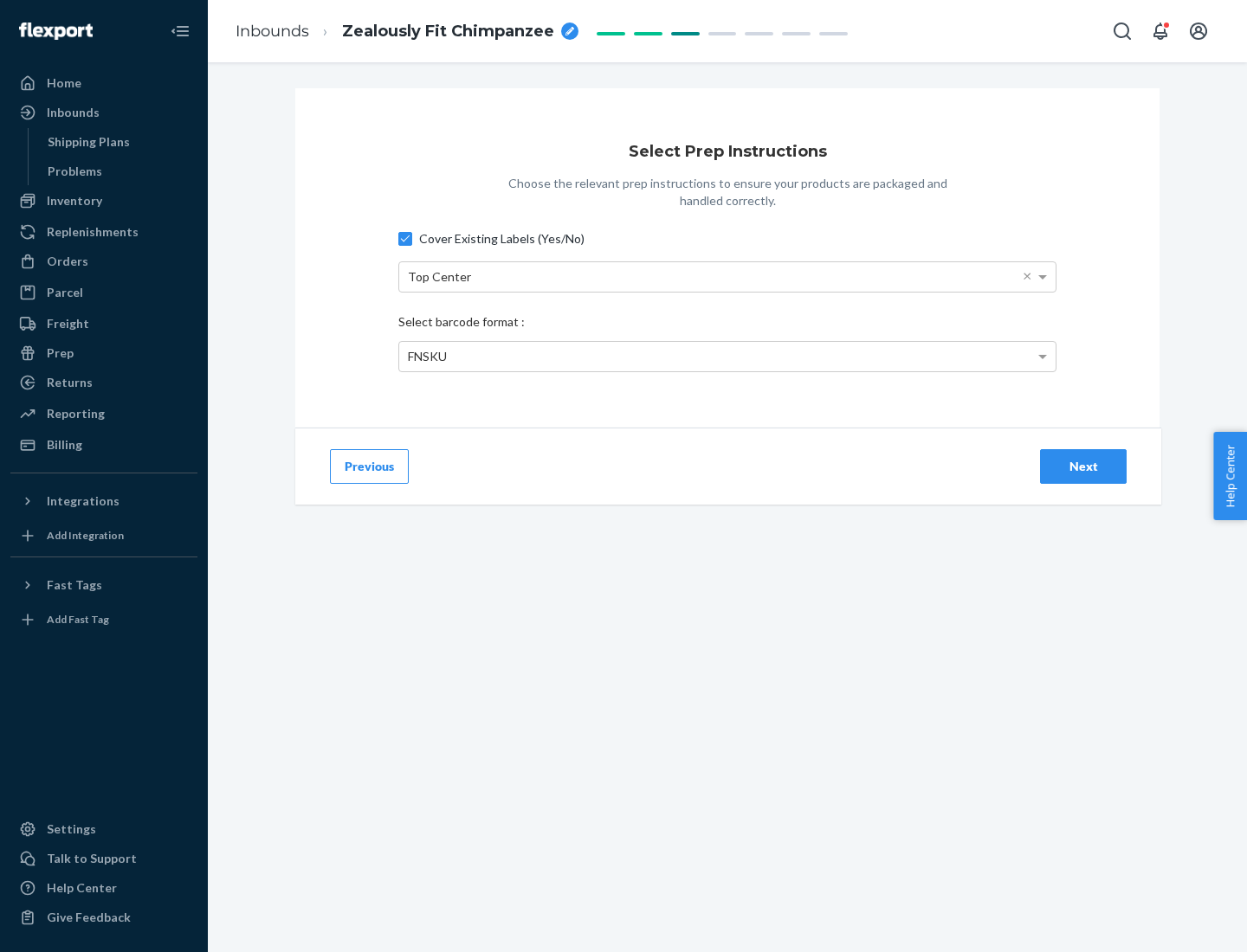
click at [1083, 466] on div "Next" at bounding box center [1083, 467] width 57 height 17
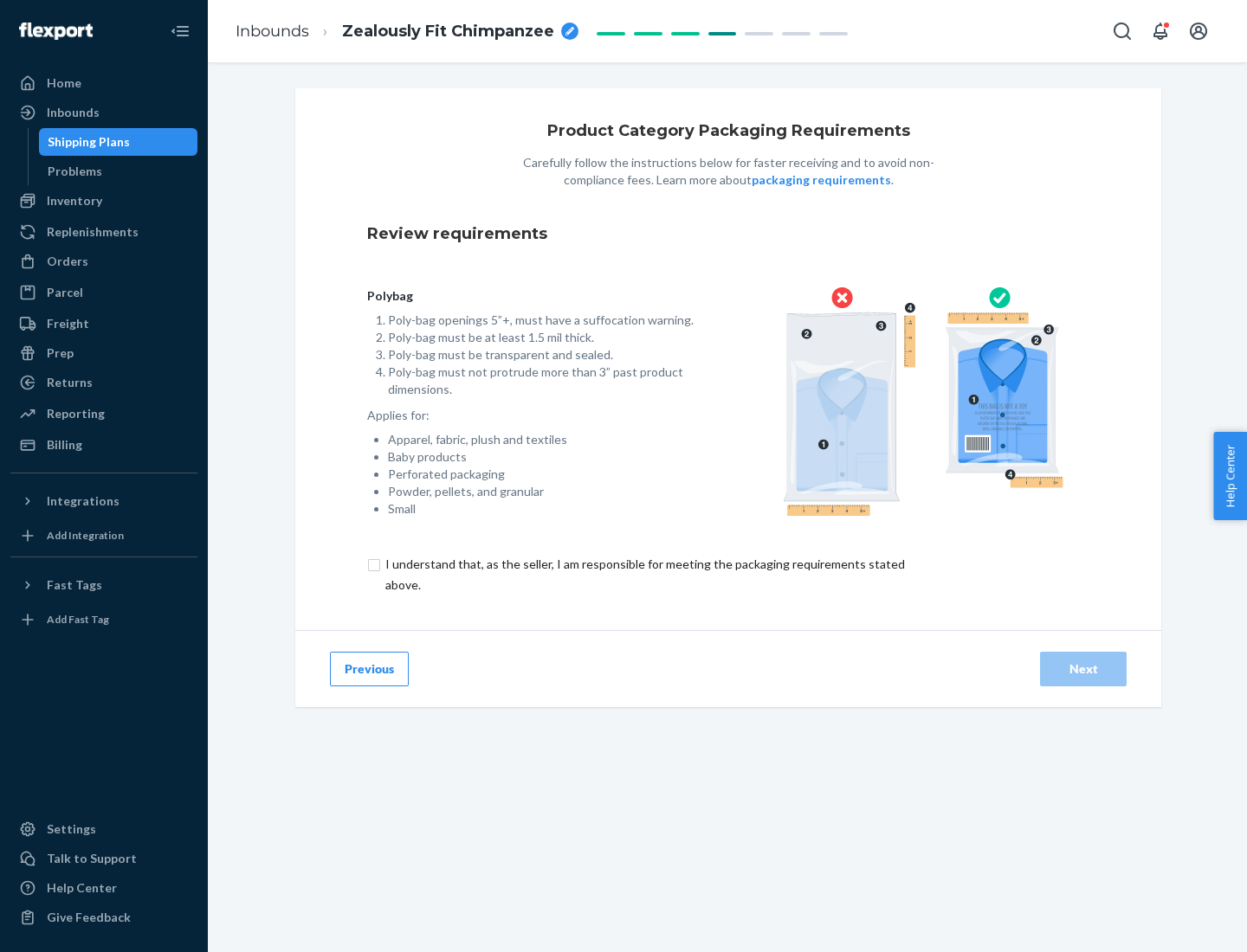
click at [643, 574] on input "checkbox" at bounding box center [656, 574] width 576 height 41
checkbox input "true"
click at [1083, 668] on div "Next" at bounding box center [1083, 669] width 57 height 17
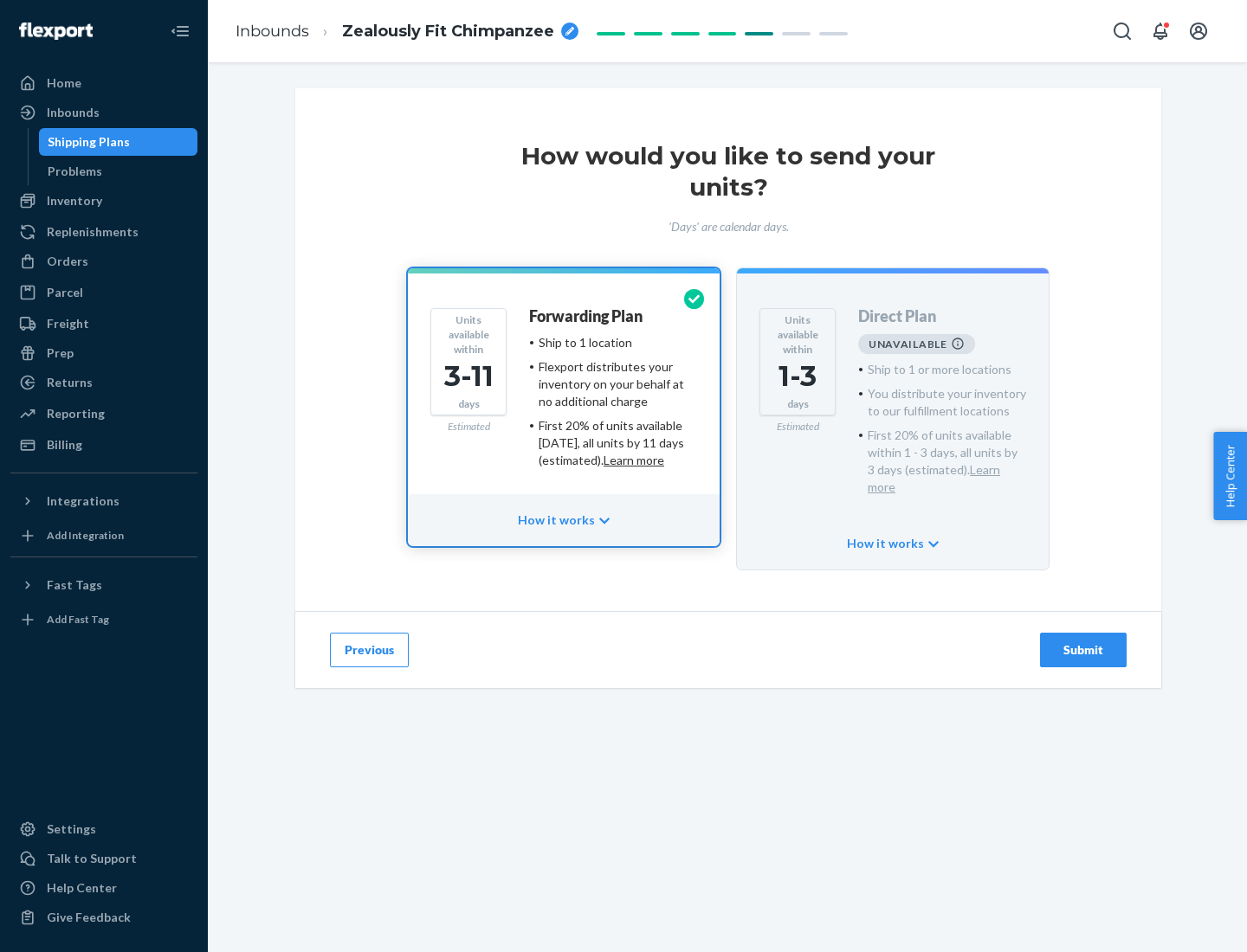
click at [587, 316] on h4 "Forwarding Plan" at bounding box center [586, 317] width 114 height 17
click at [1083, 641] on div "Submit" at bounding box center [1083, 650] width 57 height 17
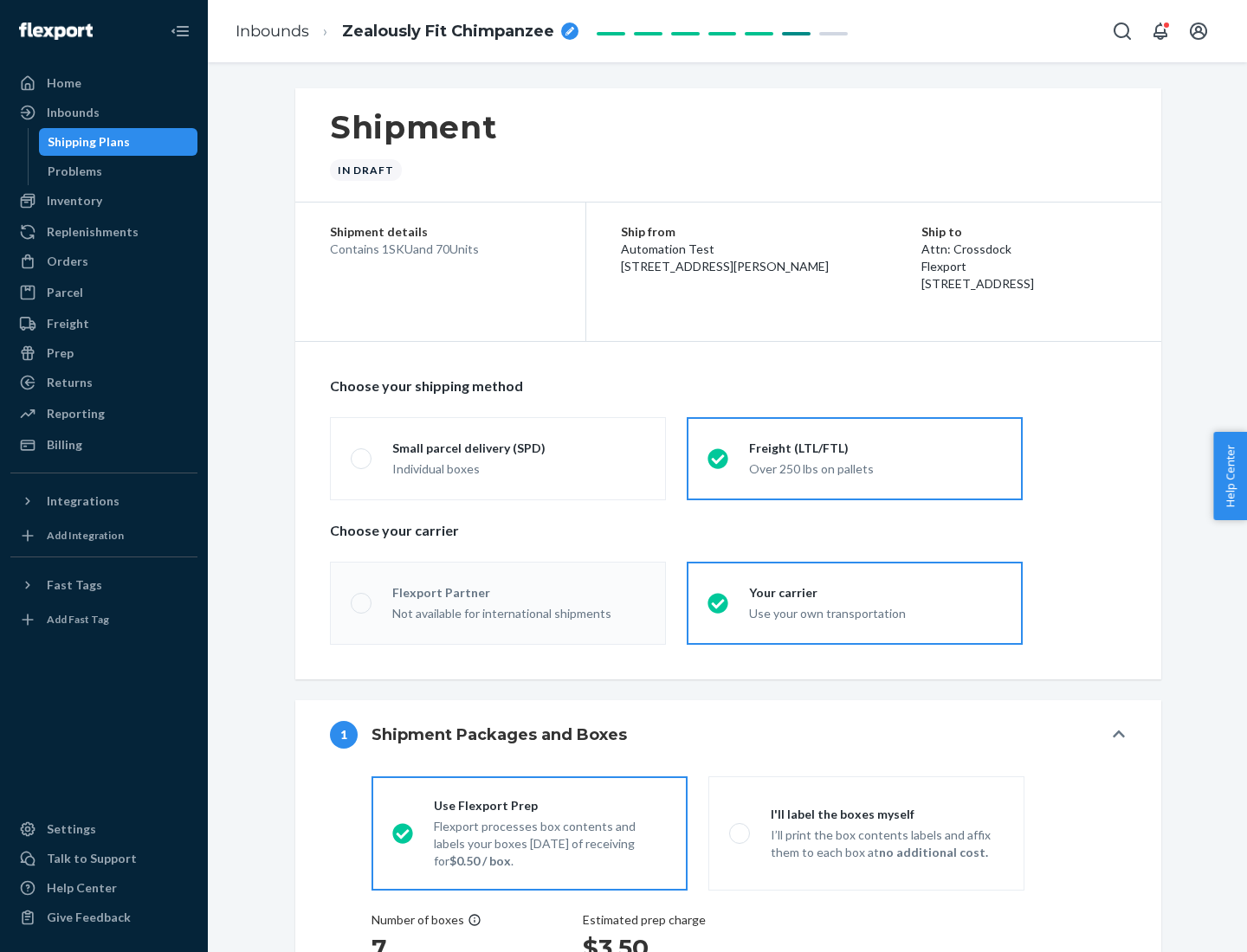
radio input "true"
radio input "false"
radio input "true"
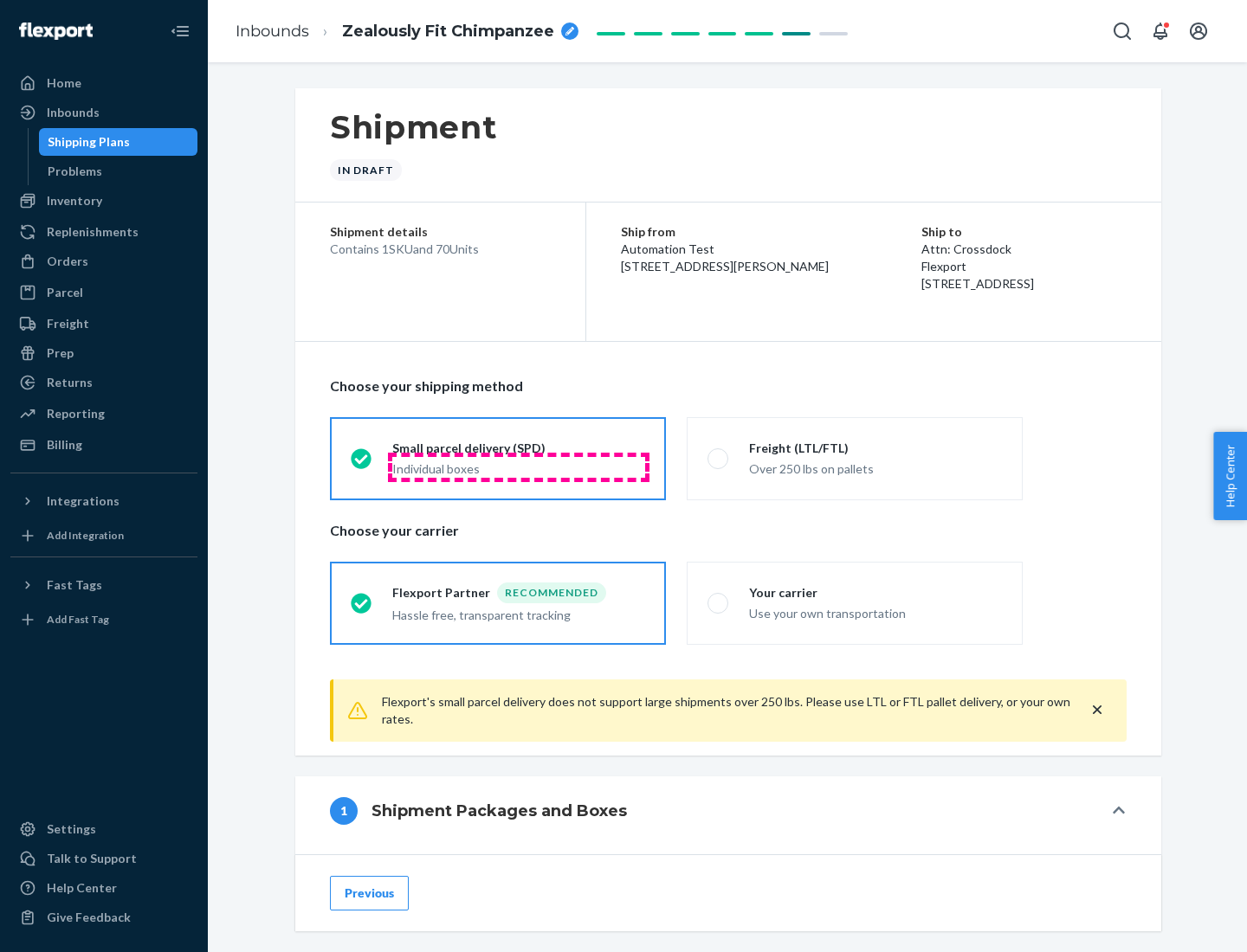
click at [519, 467] on div "Individual boxes" at bounding box center [519, 469] width 253 height 17
click at [362, 464] on input "Small parcel delivery (SPD) Individual boxes" at bounding box center [356, 458] width 11 height 11
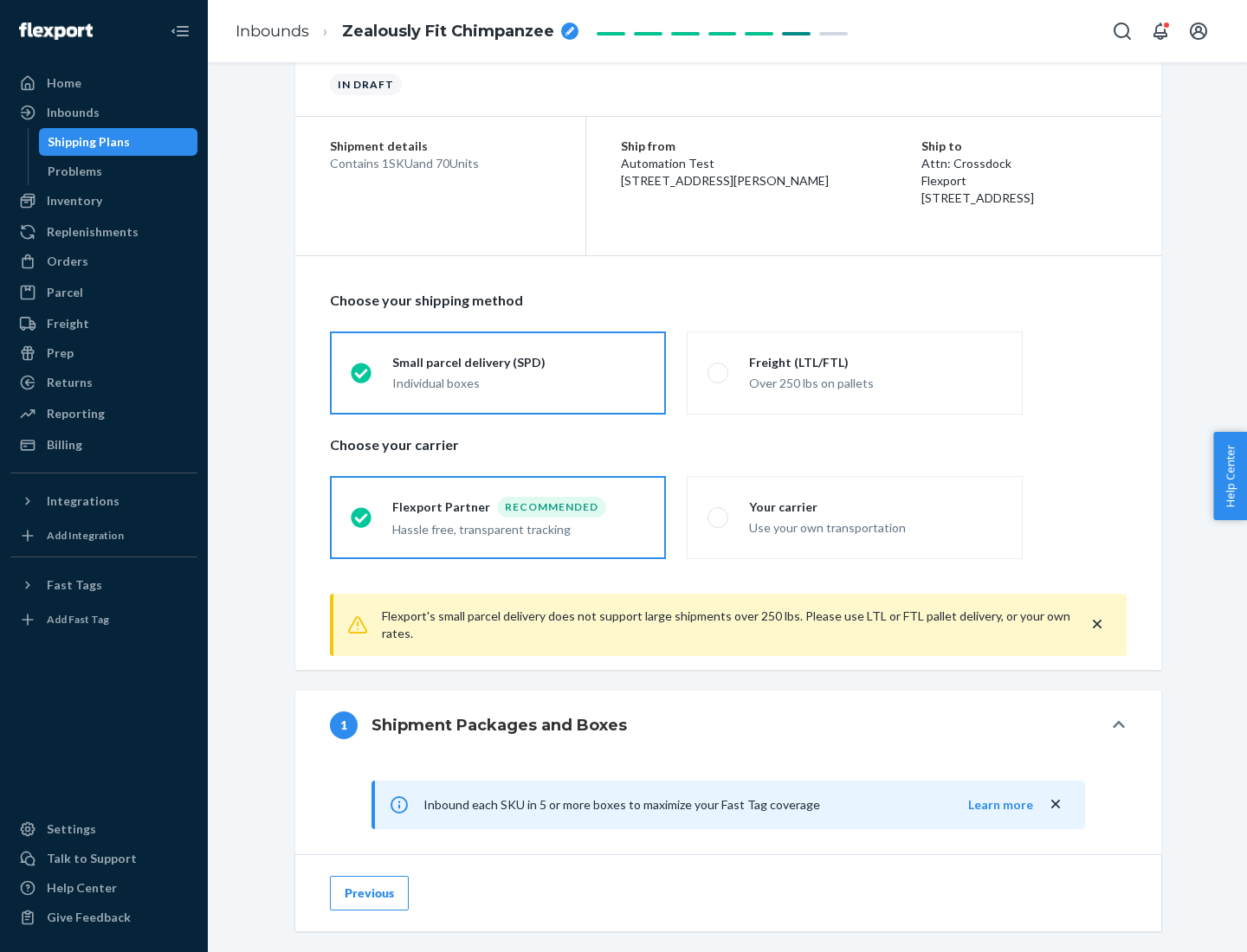
click at [876, 506] on div "Your carrier" at bounding box center [876, 507] width 253 height 17
click at [719, 512] on input "Your carrier Use your own transportation" at bounding box center [713, 518] width 11 height 11
radio input "true"
radio input "false"
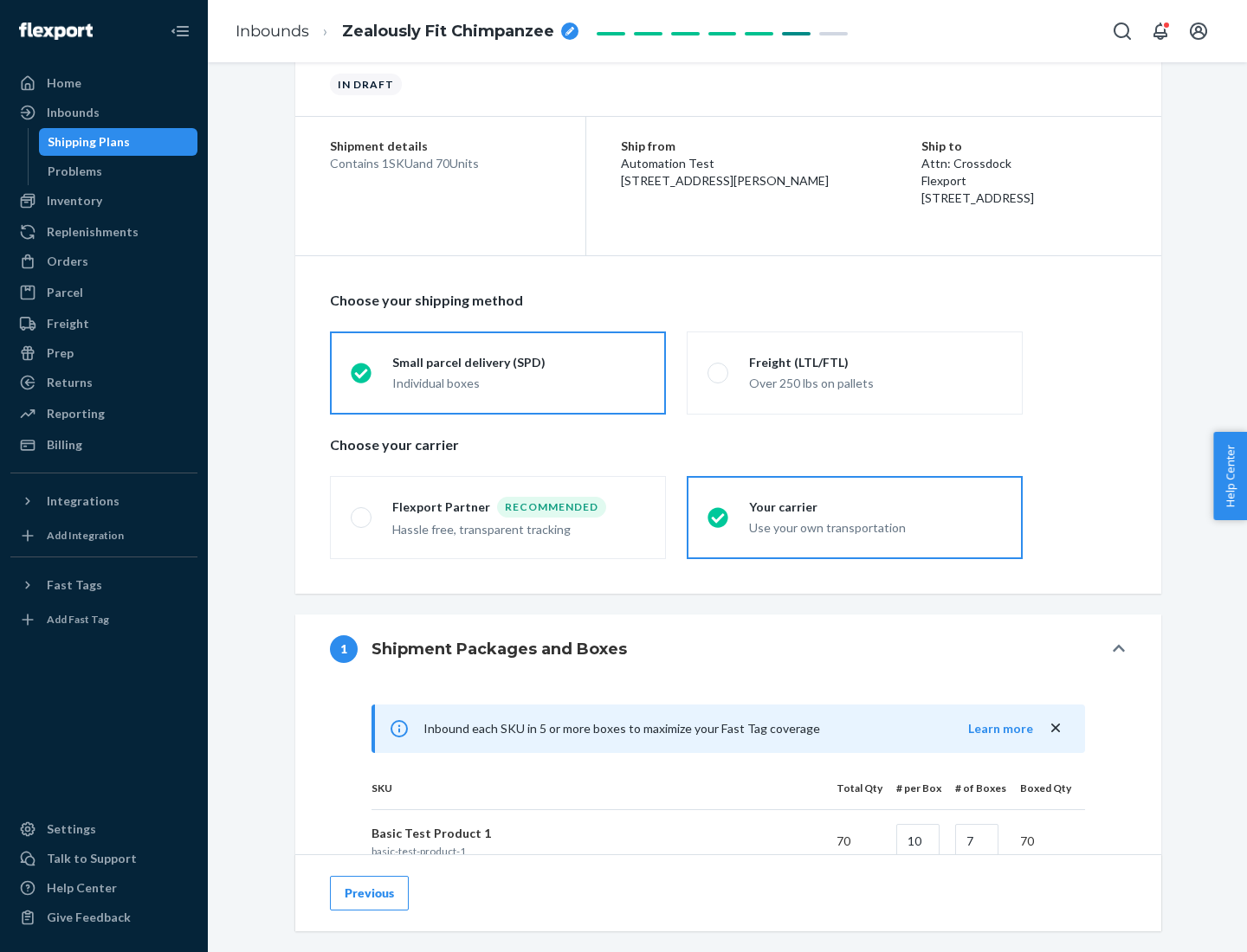
scroll to position [420, 0]
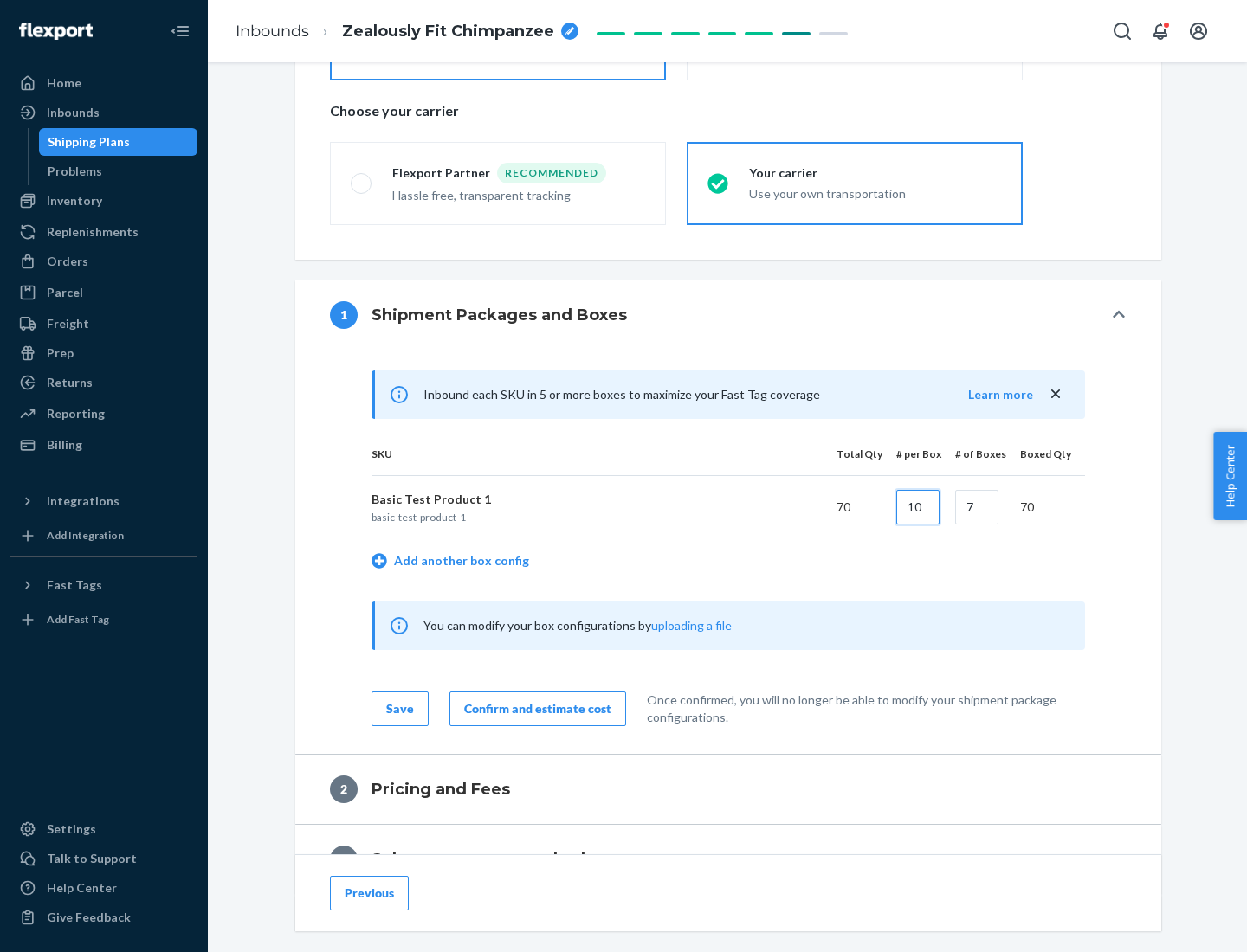
type input "10"
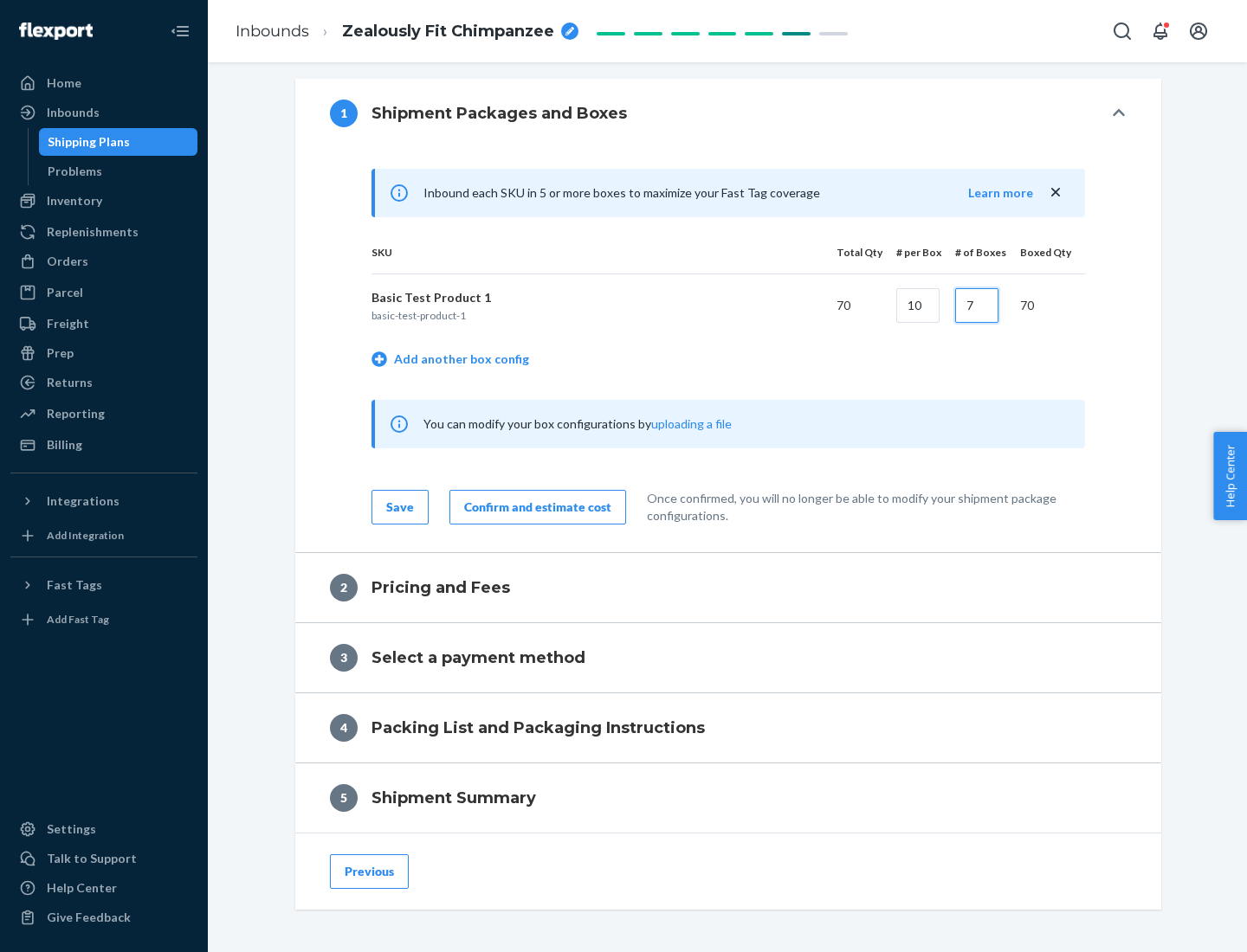
type input "7"
click at [534, 506] on div "Confirm and estimate cost" at bounding box center [538, 507] width 147 height 17
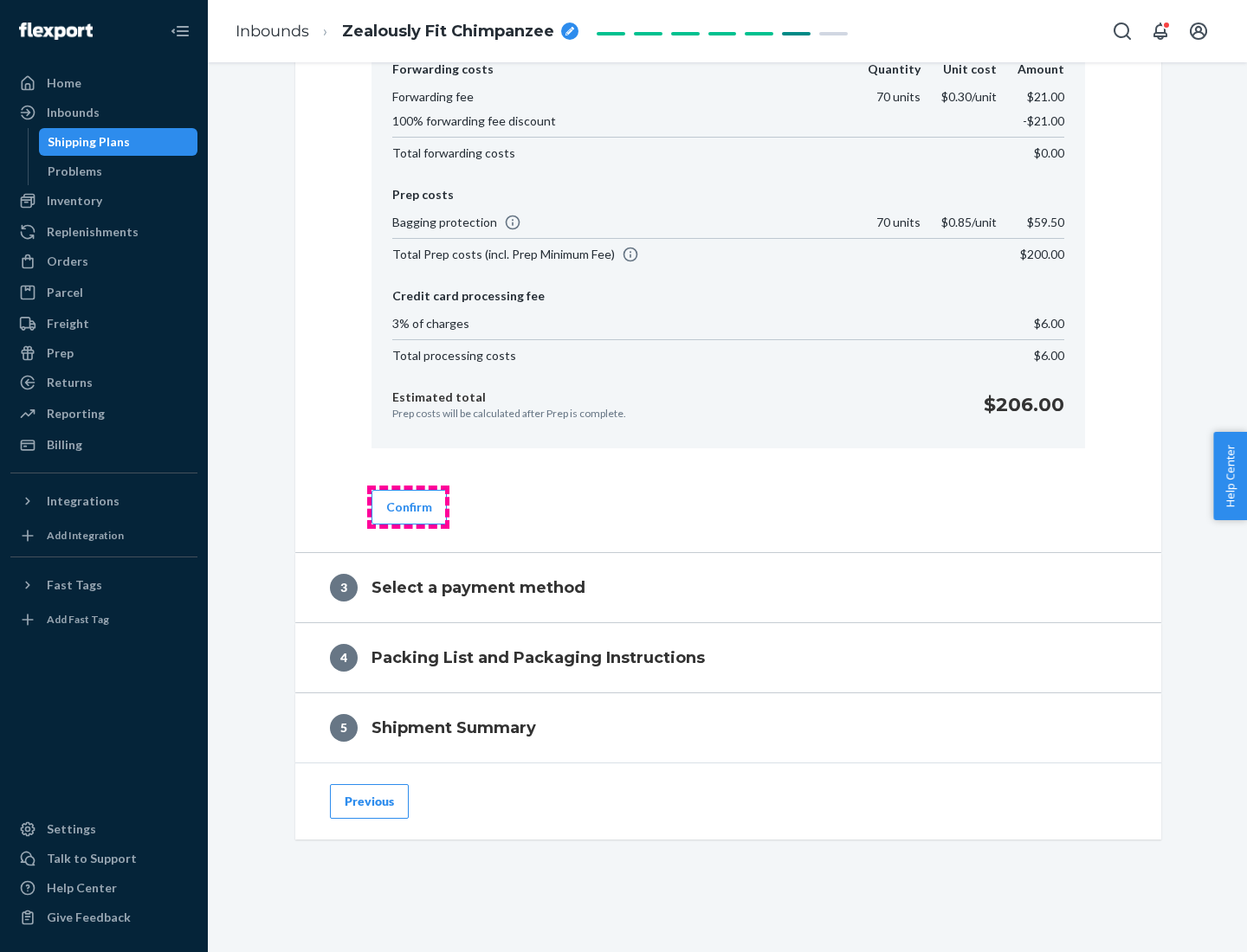
click at [408, 506] on button "Confirm" at bounding box center [409, 507] width 76 height 34
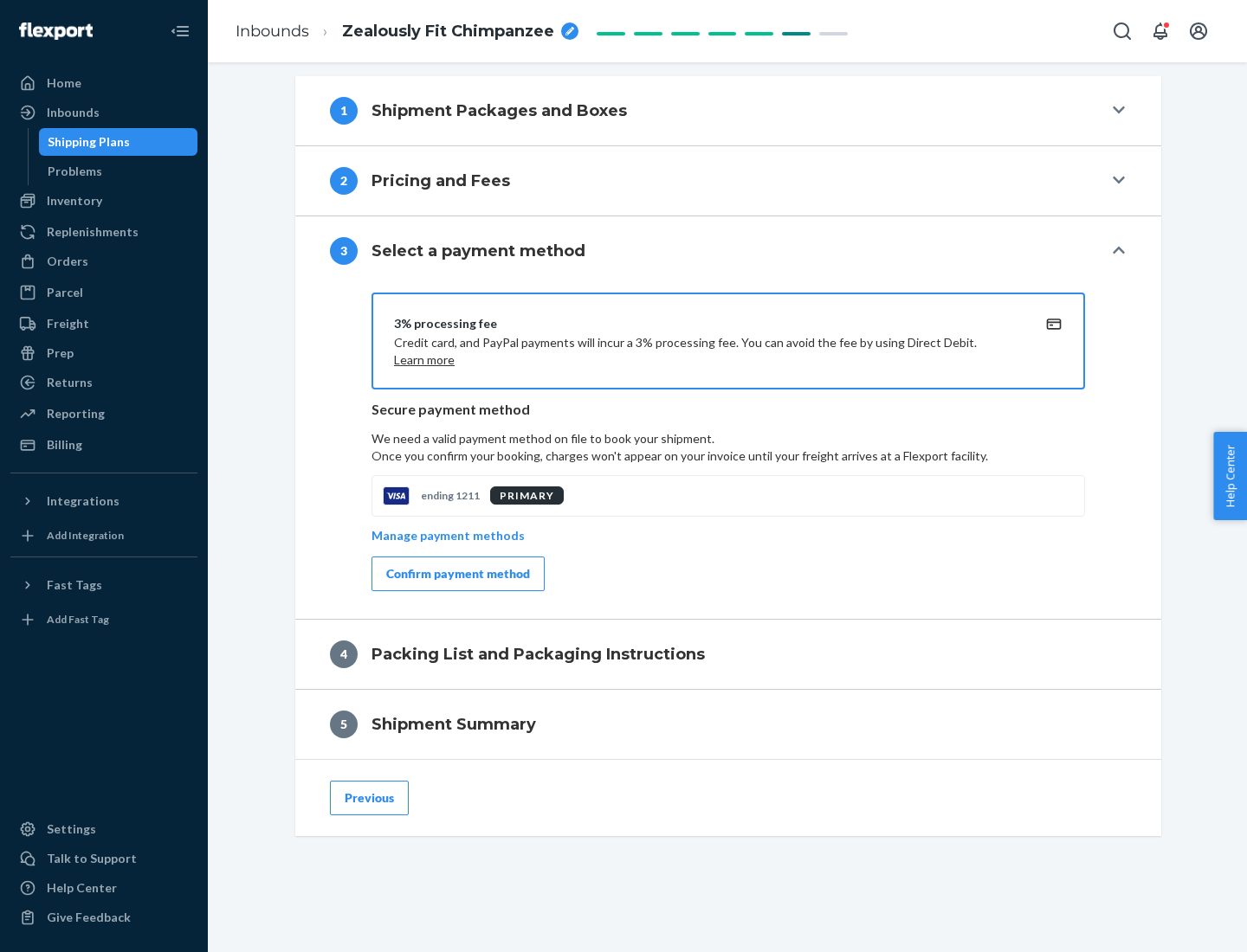
scroll to position [624, 0]
click at [456, 574] on div "Confirm payment method" at bounding box center [457, 574] width 144 height 17
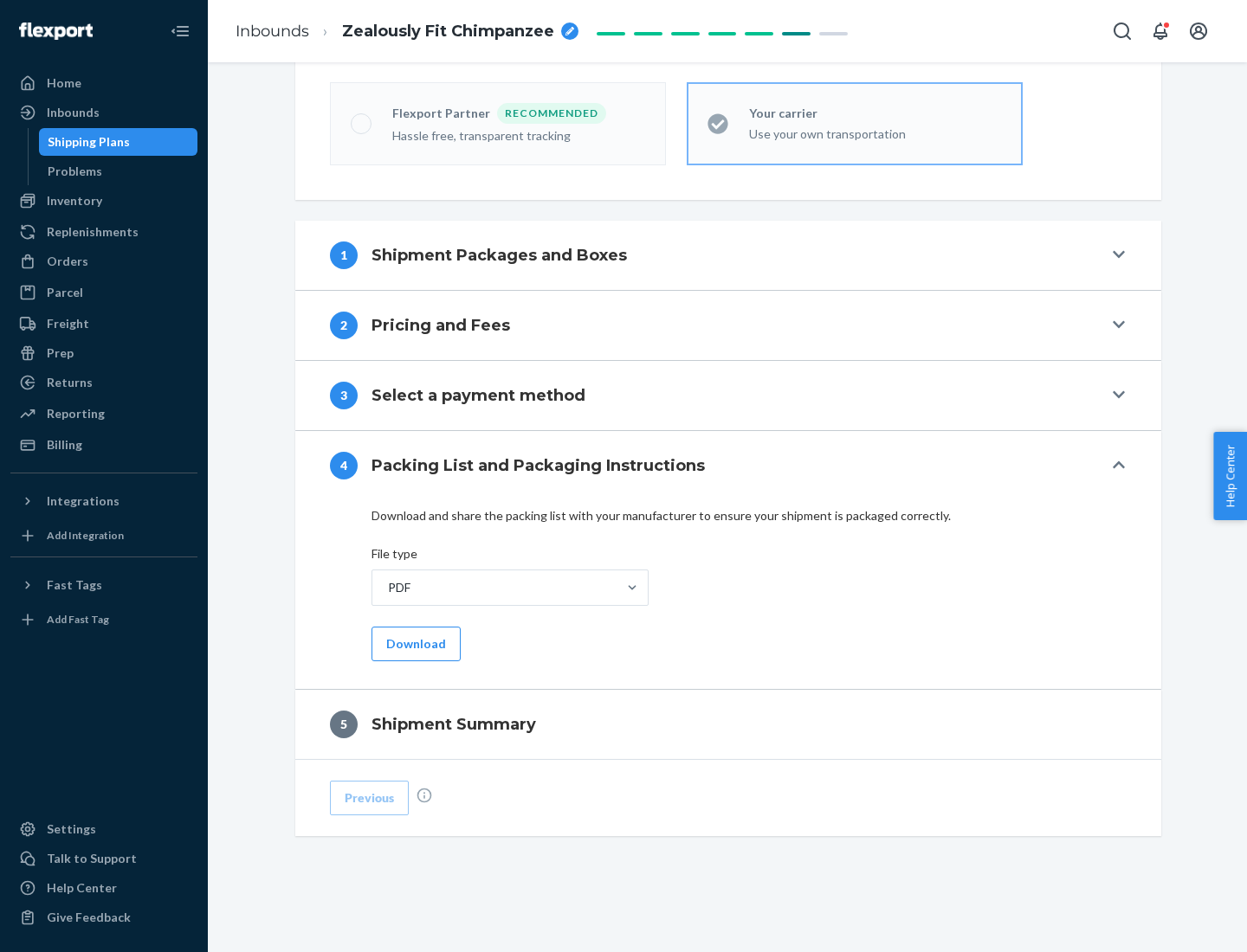
scroll to position [479, 0]
click at [413, 643] on button "Download" at bounding box center [415, 644] width 89 height 34
